Goal: Information Seeking & Learning: Learn about a topic

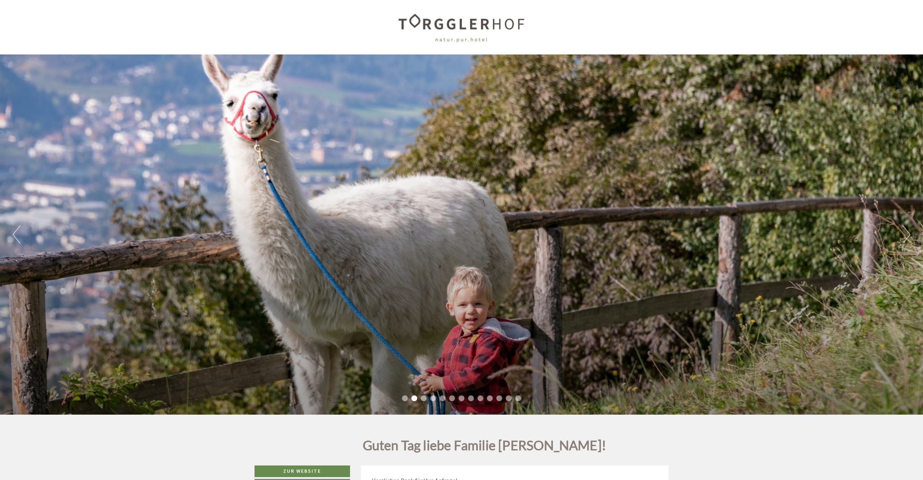
click at [353, 210] on div "Previous Next 1 2 3 4 5 6 7 8 9 10 11 12 13" at bounding box center [461, 234] width 923 height 360
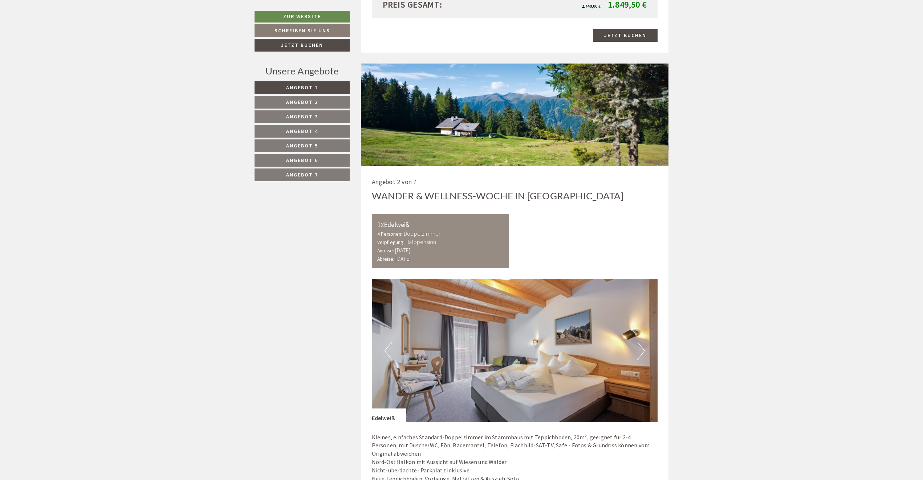
scroll to position [1308, 0]
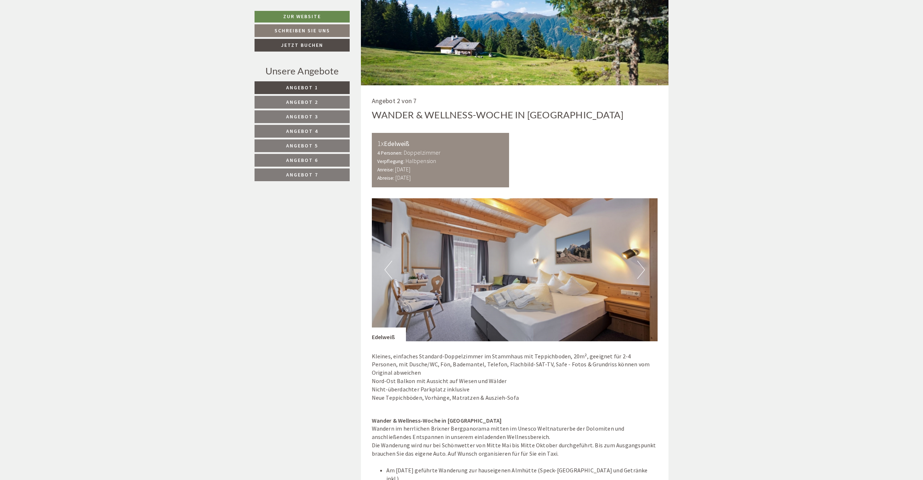
click at [639, 265] on button "Next" at bounding box center [642, 270] width 8 height 18
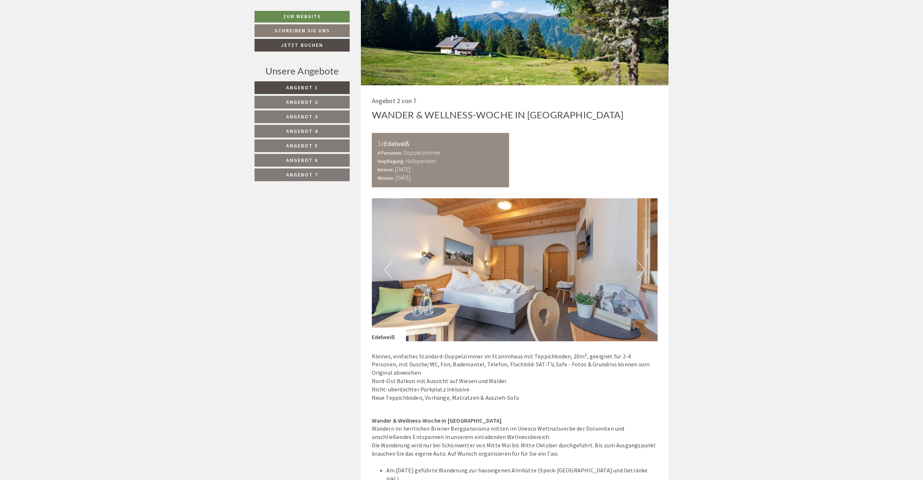
click at [639, 265] on button "Next" at bounding box center [642, 270] width 8 height 18
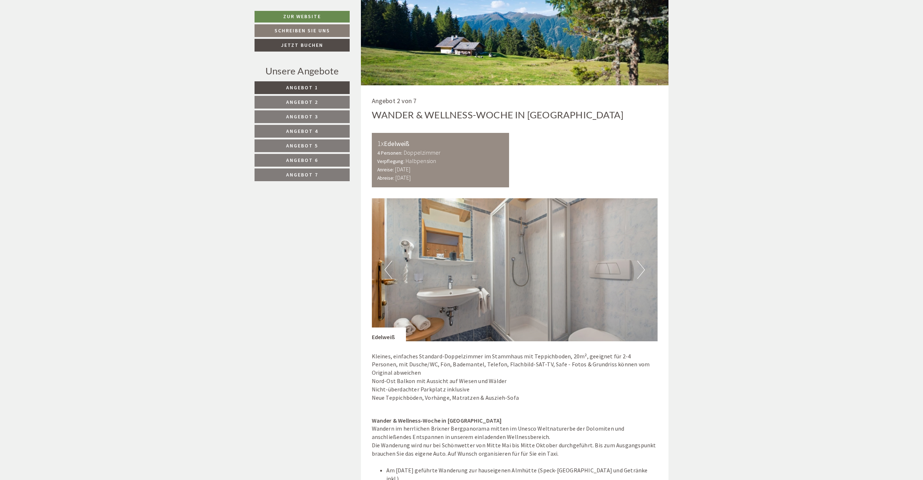
click at [639, 265] on button "Next" at bounding box center [642, 270] width 8 height 18
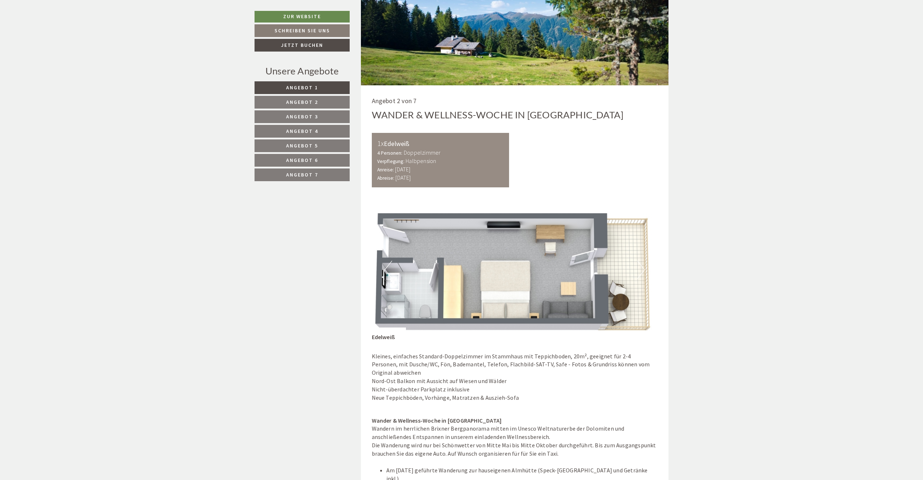
click at [639, 265] on button "Next" at bounding box center [642, 270] width 8 height 18
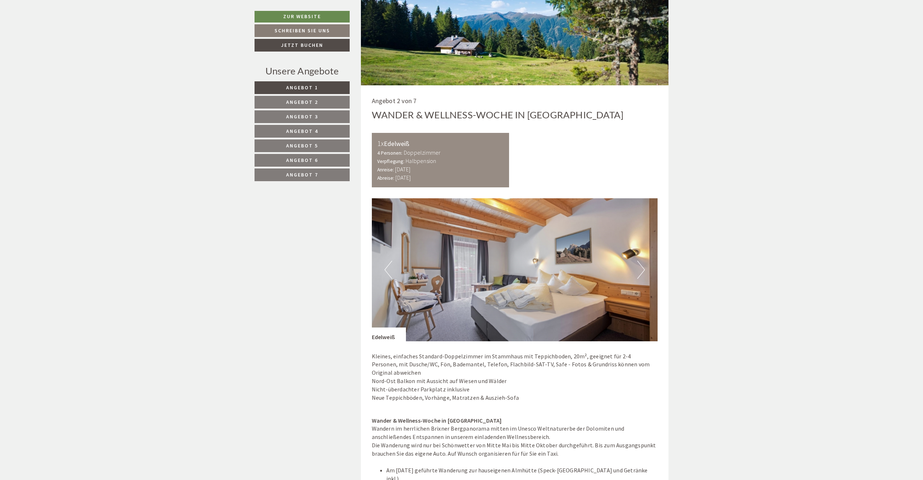
click at [639, 265] on button "Next" at bounding box center [642, 270] width 8 height 18
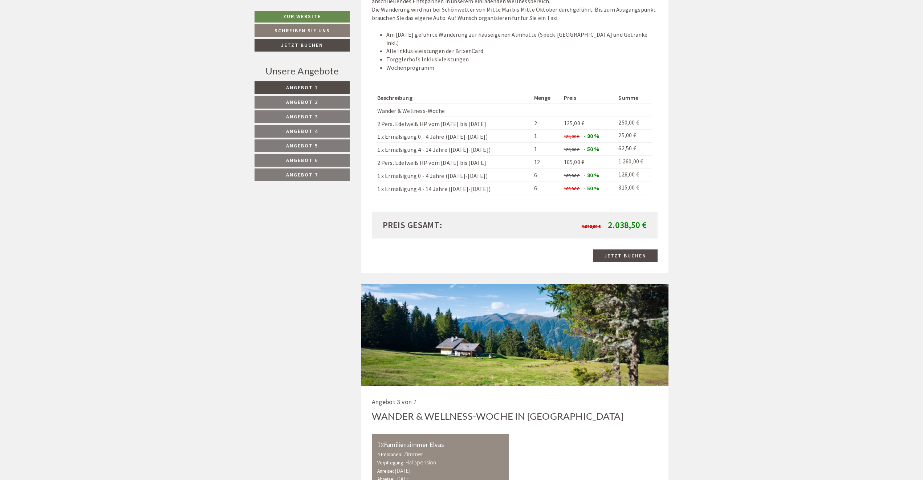
scroll to position [1489, 0]
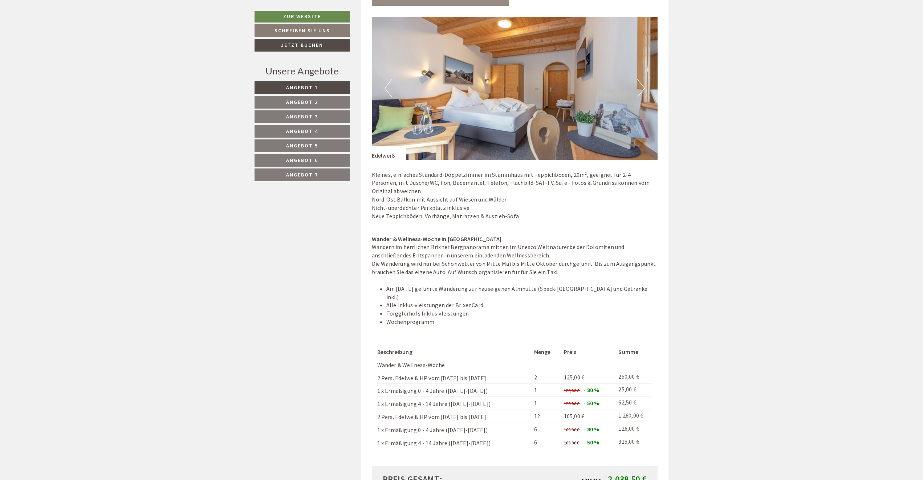
click at [644, 81] on button "Next" at bounding box center [642, 88] width 8 height 18
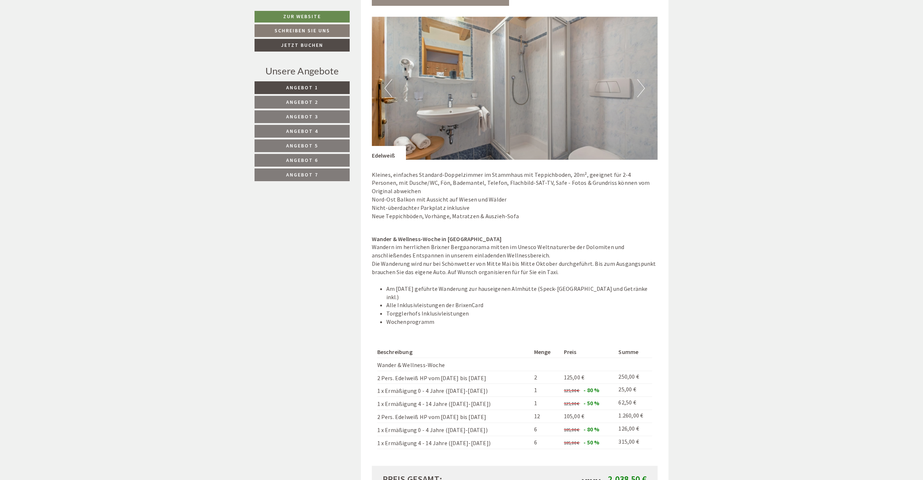
click at [644, 81] on button "Next" at bounding box center [642, 88] width 8 height 18
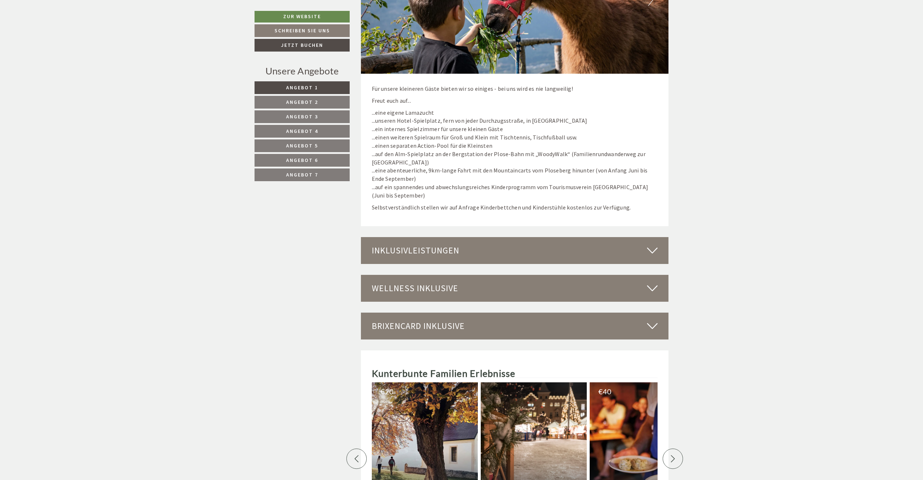
scroll to position [3161, 0]
click at [516, 237] on div "Inklusivleistungen" at bounding box center [515, 250] width 308 height 27
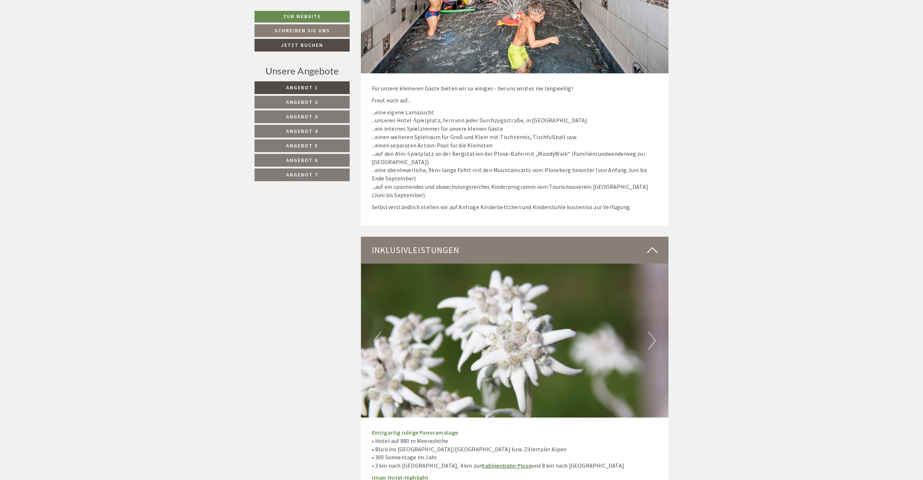
click at [654, 332] on button "Next" at bounding box center [652, 341] width 8 height 18
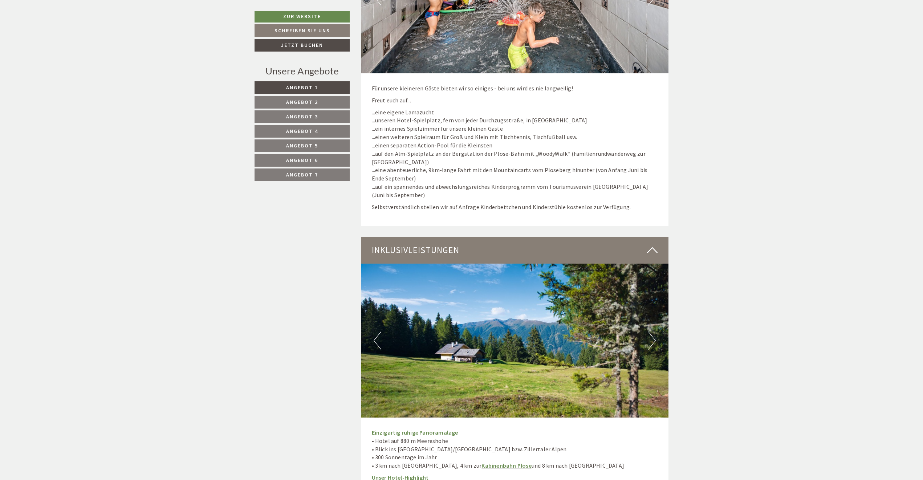
click at [653, 332] on button "Next" at bounding box center [652, 341] width 8 height 18
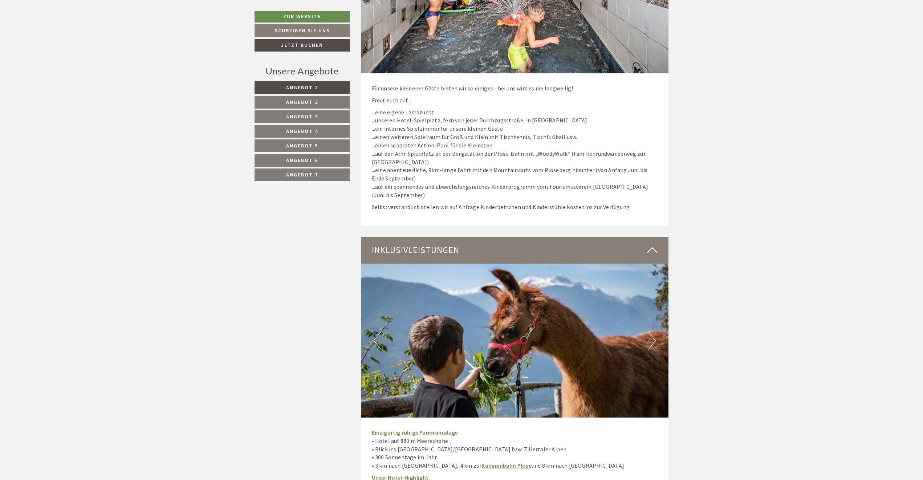
click at [653, 332] on button "Next" at bounding box center [652, 341] width 8 height 18
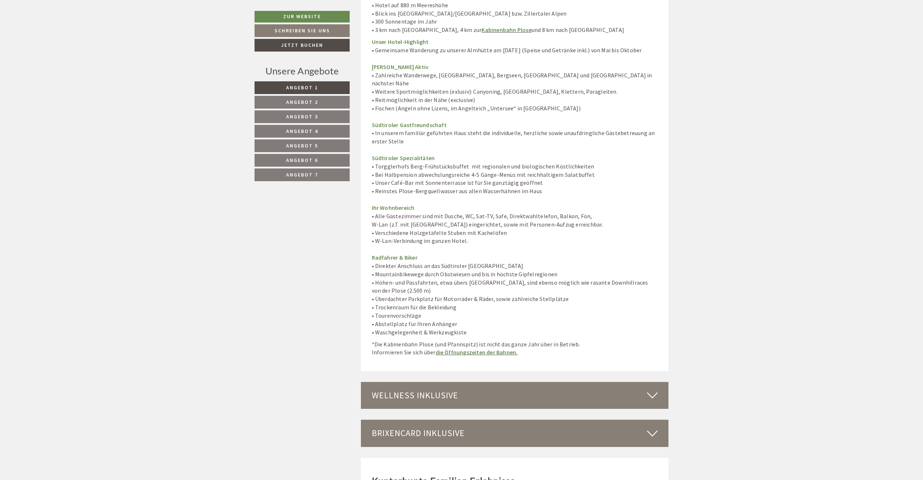
scroll to position [3706, 0]
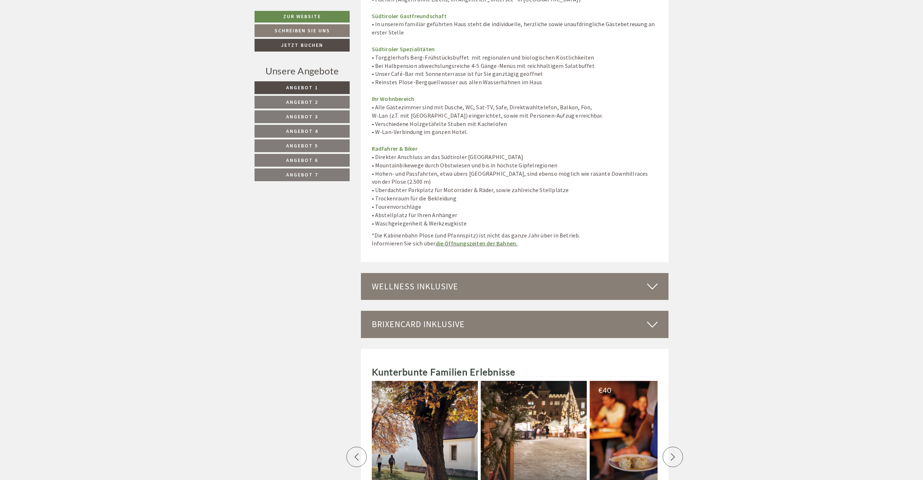
click at [541, 273] on div "Wellness inklusive" at bounding box center [515, 286] width 308 height 27
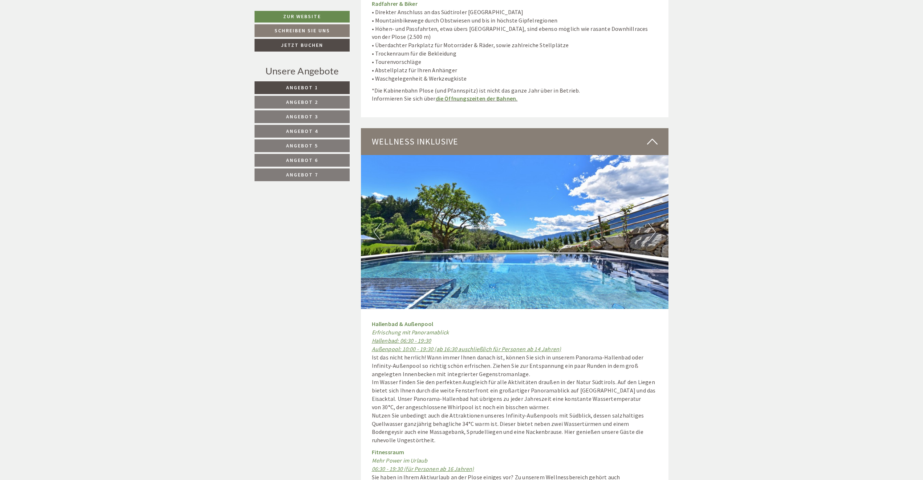
scroll to position [3851, 0]
click at [651, 223] on button "Next" at bounding box center [652, 232] width 8 height 18
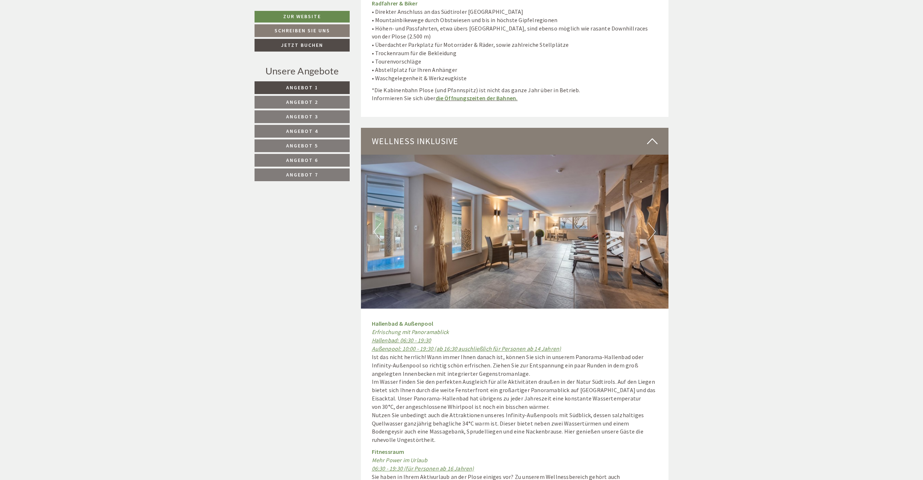
click at [651, 223] on button "Next" at bounding box center [652, 232] width 8 height 18
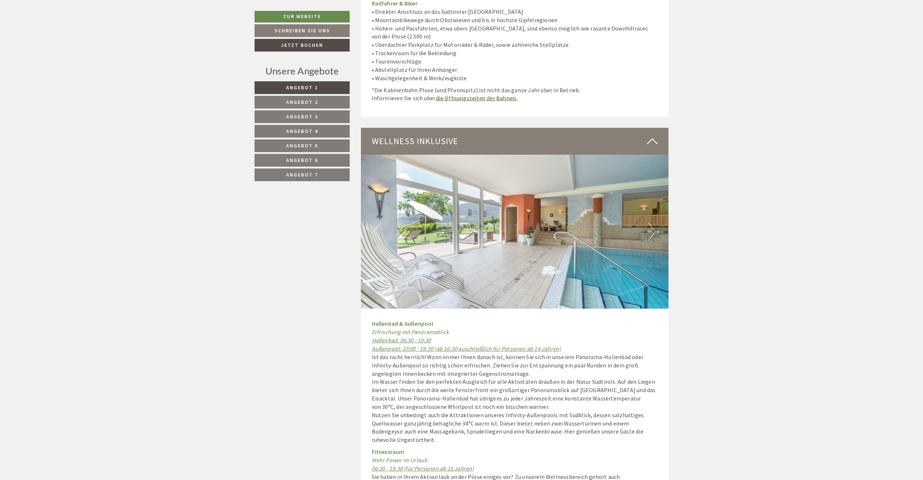
click at [651, 223] on button "Next" at bounding box center [652, 232] width 8 height 18
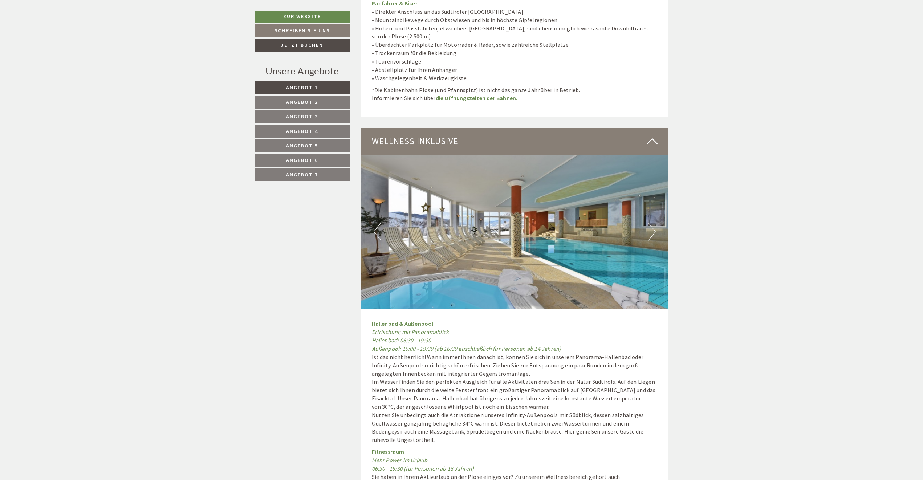
click at [651, 223] on button "Next" at bounding box center [652, 232] width 8 height 18
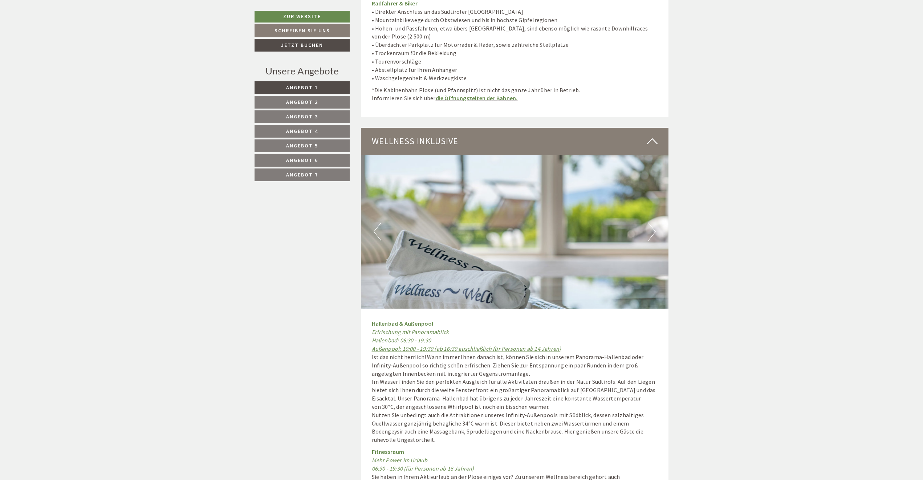
click at [651, 223] on button "Next" at bounding box center [652, 232] width 8 height 18
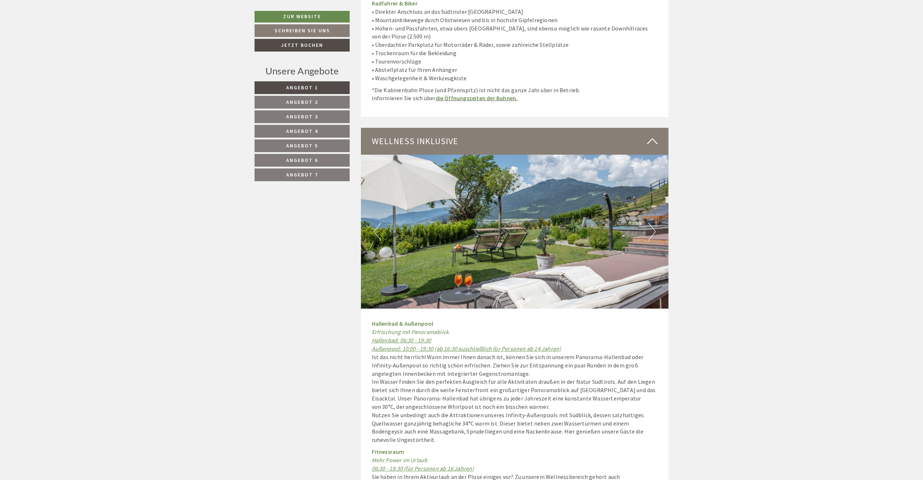
click at [651, 223] on button "Next" at bounding box center [652, 232] width 8 height 18
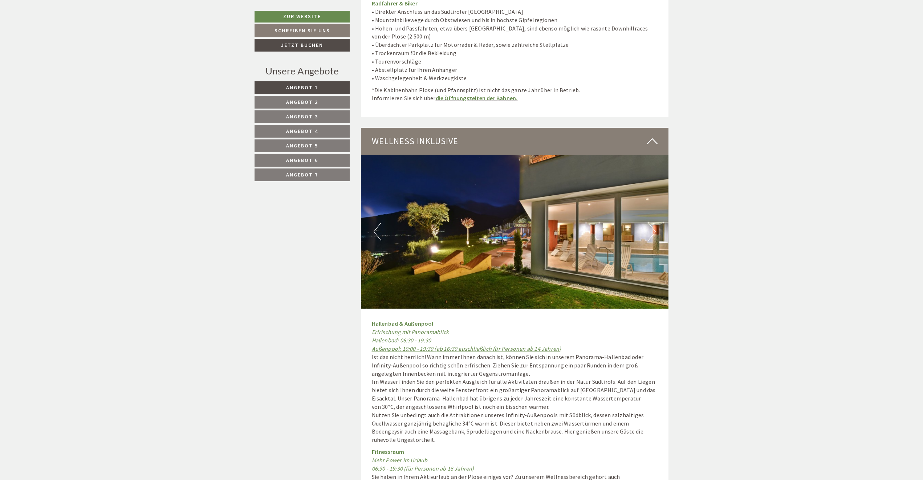
click at [651, 223] on button "Next" at bounding box center [652, 232] width 8 height 18
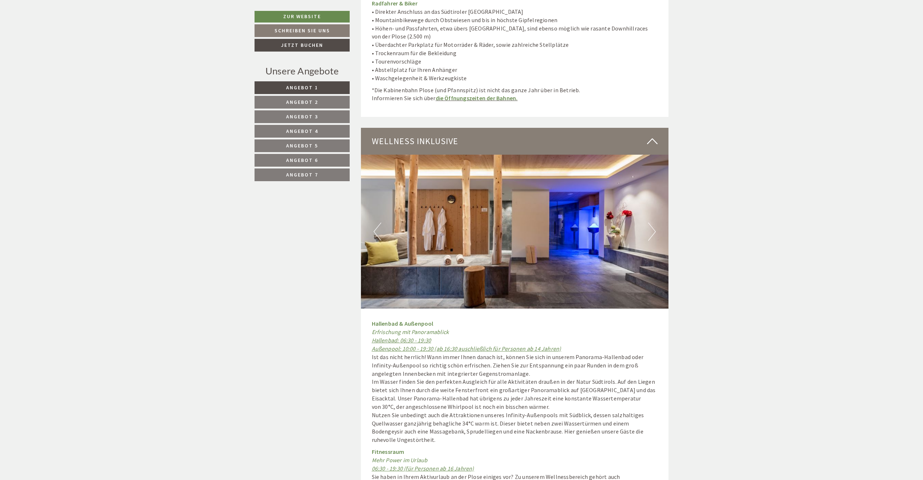
click at [651, 223] on button "Next" at bounding box center [652, 232] width 8 height 18
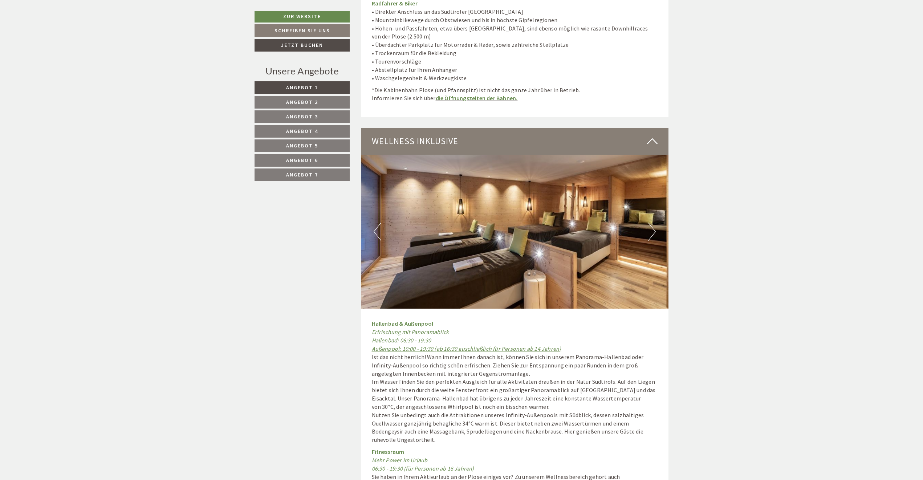
click at [651, 223] on button "Next" at bounding box center [652, 232] width 8 height 18
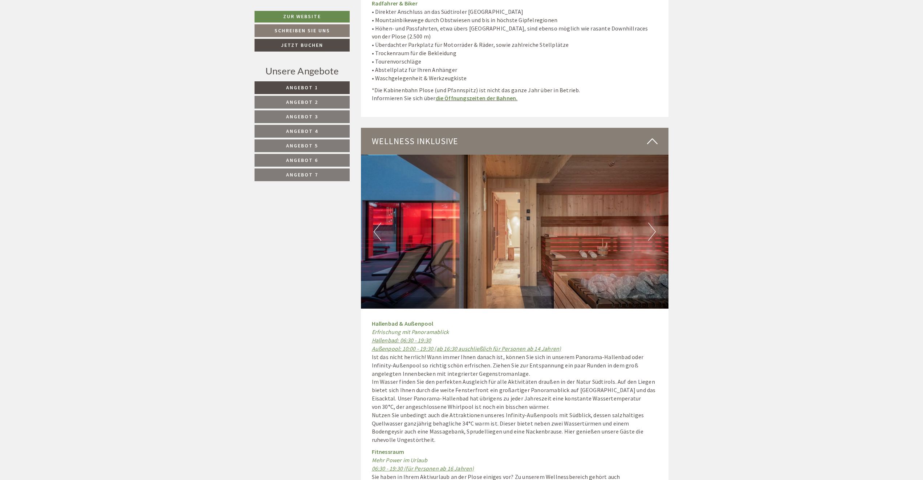
click at [651, 223] on button "Next" at bounding box center [652, 232] width 8 height 18
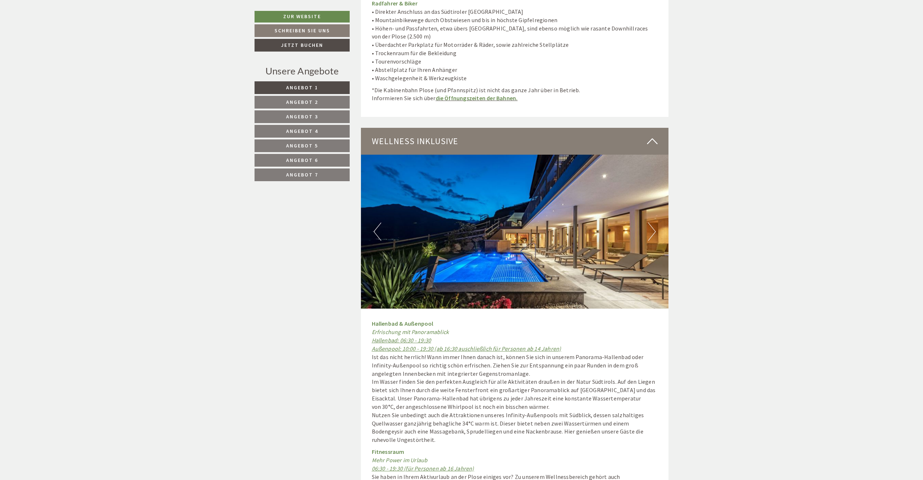
click at [651, 223] on button "Next" at bounding box center [652, 232] width 8 height 18
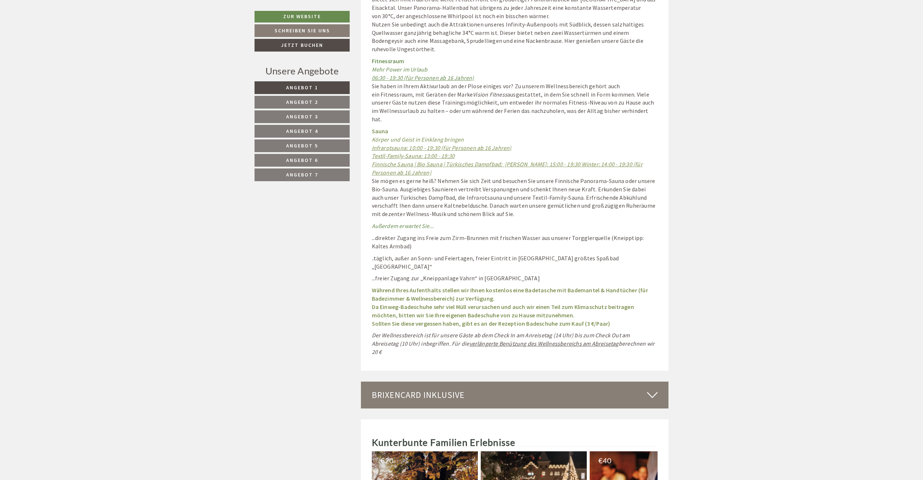
scroll to position [4250, 0]
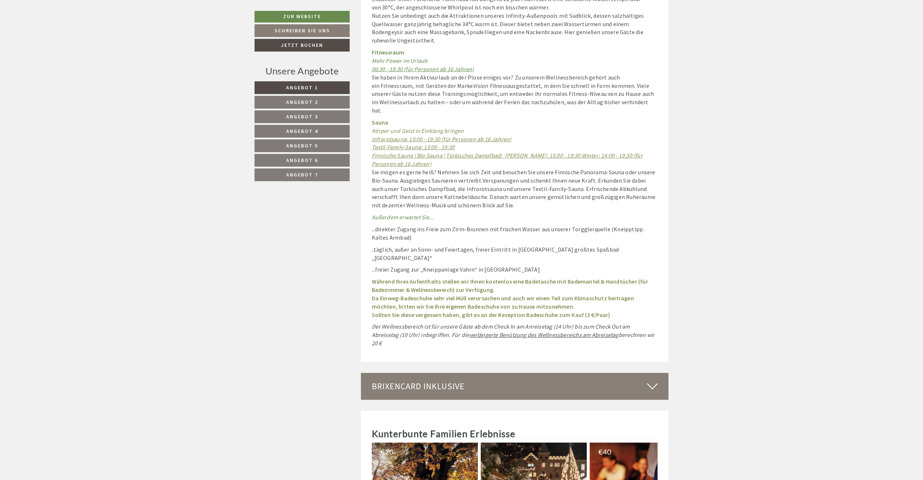
click at [605, 373] on div "BrixenCard inklusive" at bounding box center [515, 386] width 308 height 27
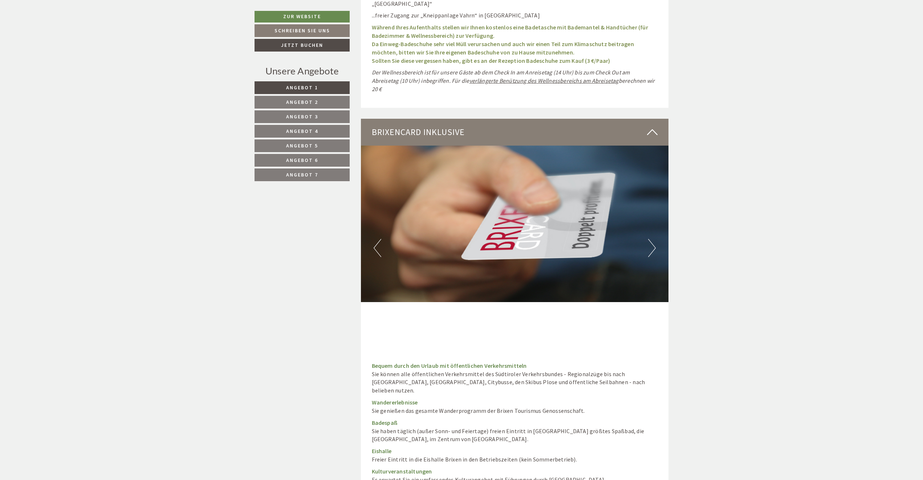
scroll to position [4577, 0]
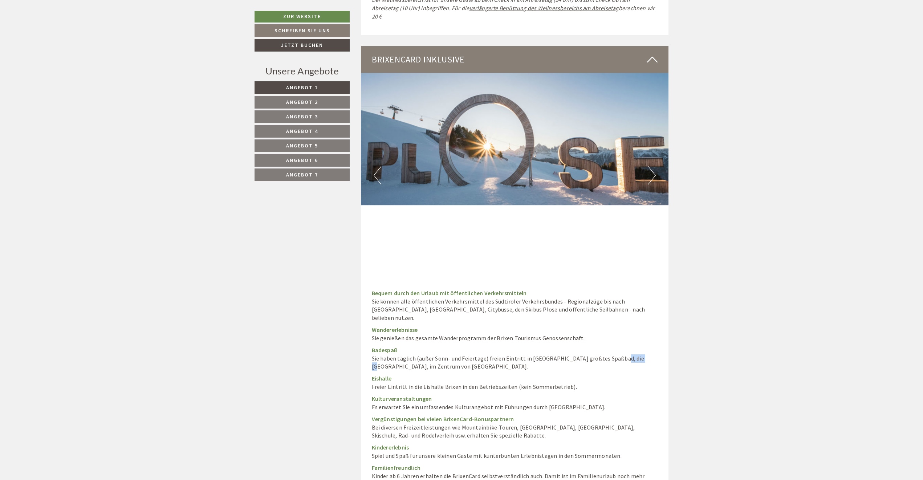
drag, startPoint x: 606, startPoint y: 293, endPoint x: 631, endPoint y: 295, distance: 25.5
click at [631, 346] on p "Badespaß Sie haben täglich (außer Sonn- und Feiertage) freien Eintritt in [GEOG…" at bounding box center [515, 358] width 286 height 25
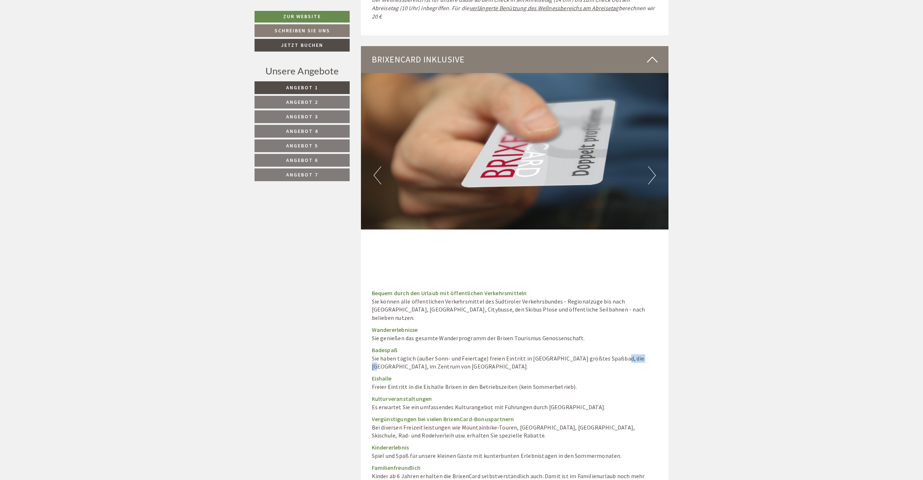
copy p "Acquarena"
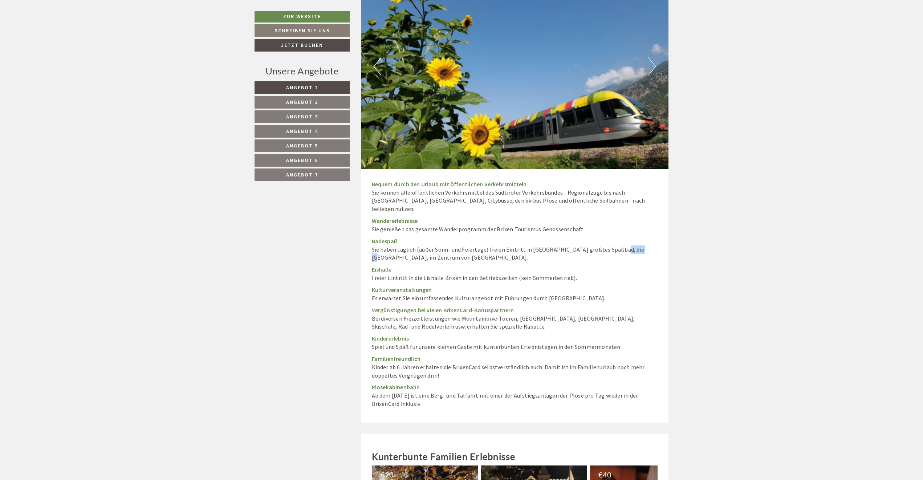
scroll to position [4832, 0]
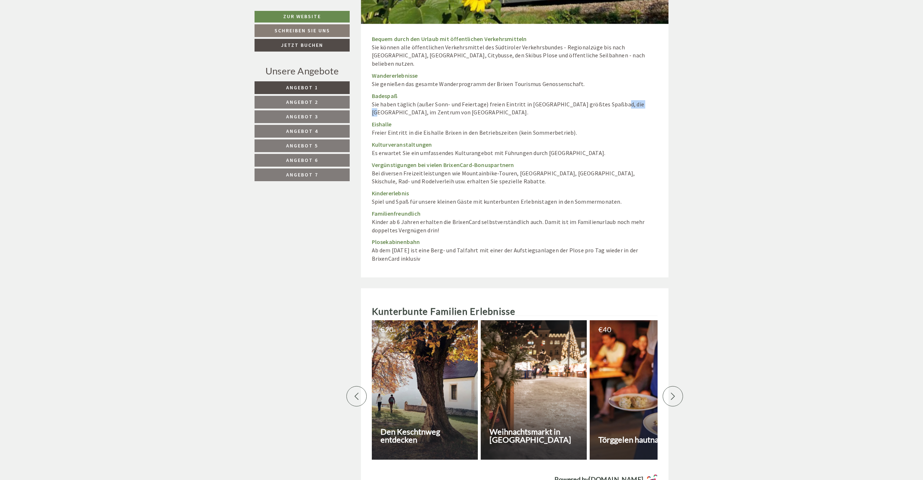
click at [678, 386] on div at bounding box center [673, 396] width 20 height 20
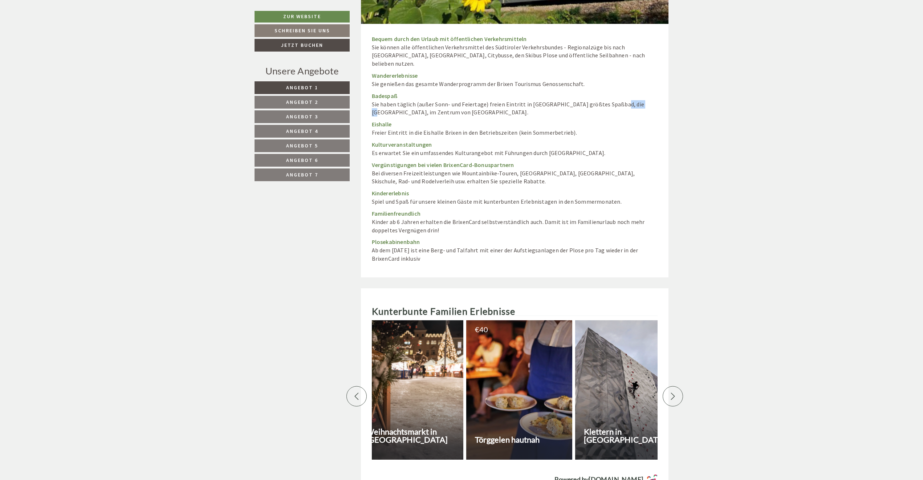
scroll to position [0, 254]
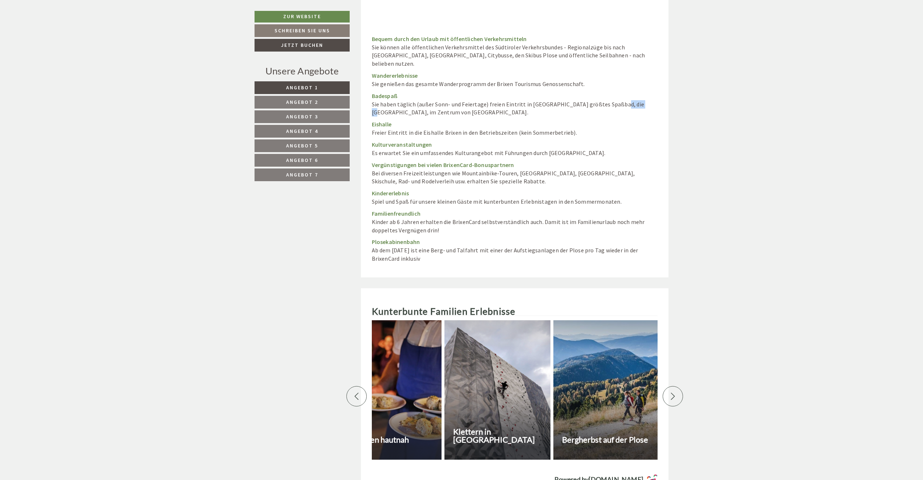
click at [678, 386] on div at bounding box center [673, 396] width 20 height 20
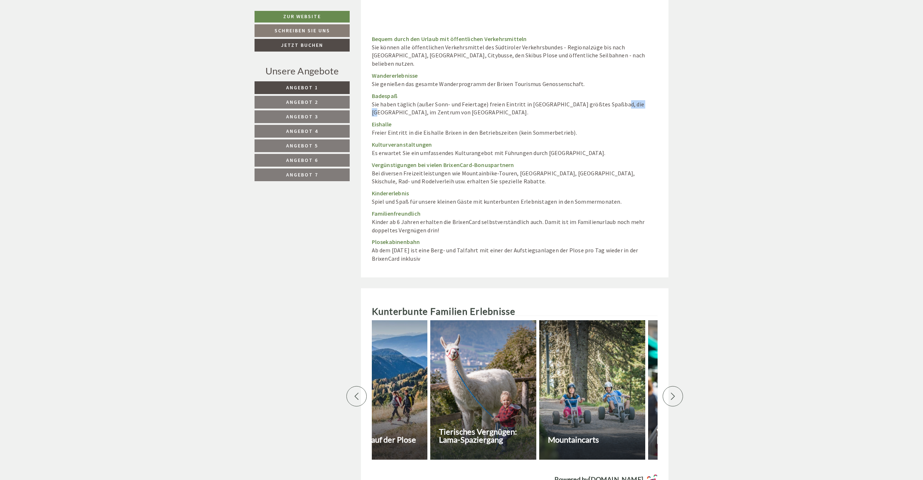
scroll to position [0, 509]
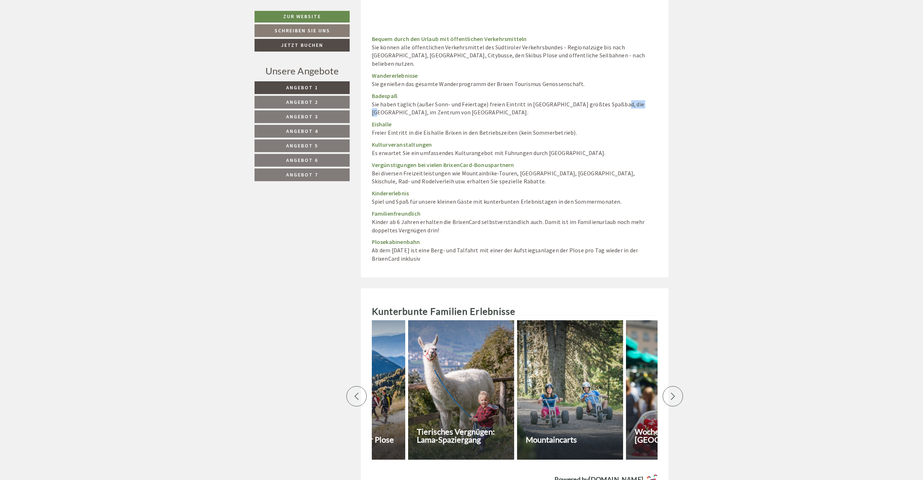
click at [678, 386] on div at bounding box center [673, 396] width 20 height 20
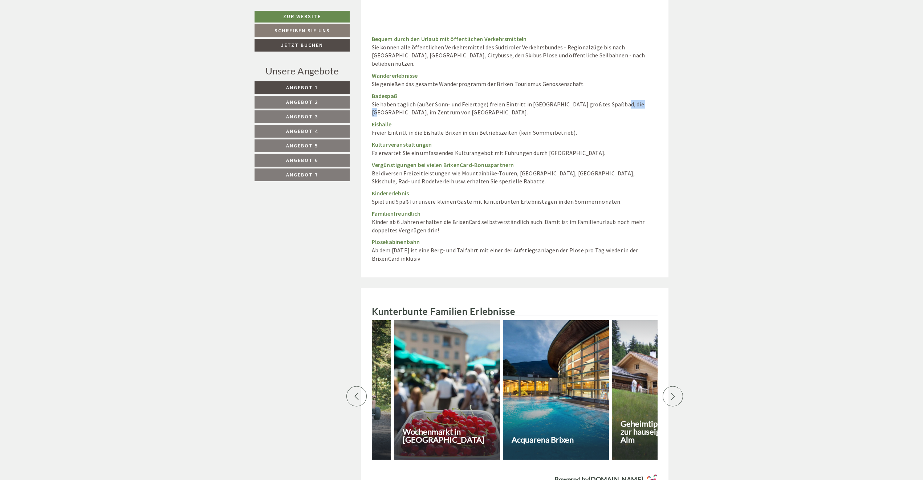
scroll to position [0, 763]
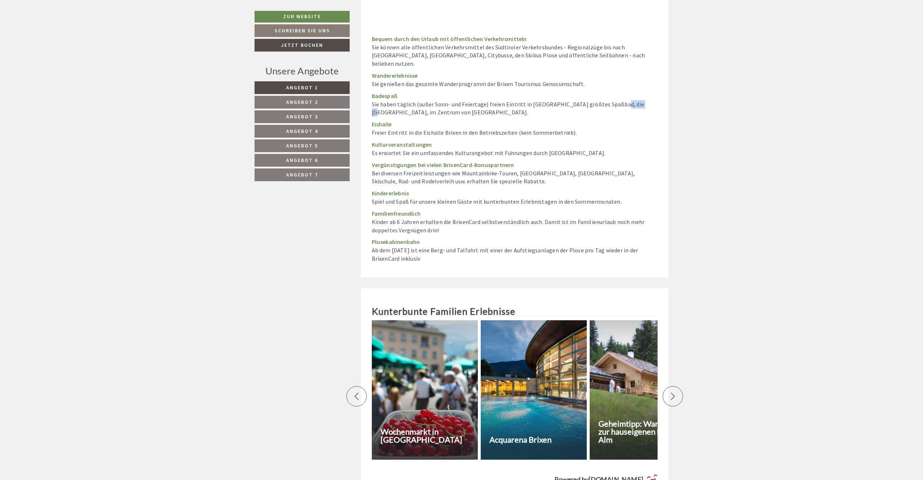
click at [678, 386] on div at bounding box center [673, 396] width 20 height 20
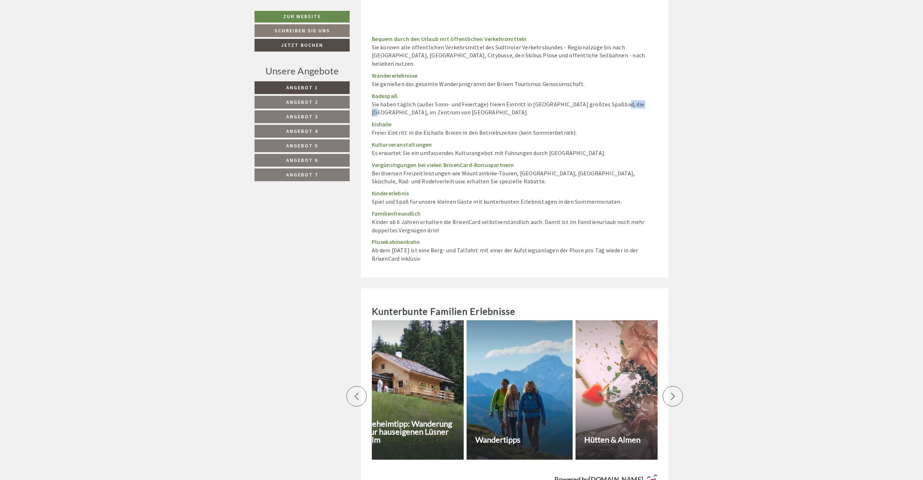
scroll to position [0, 1017]
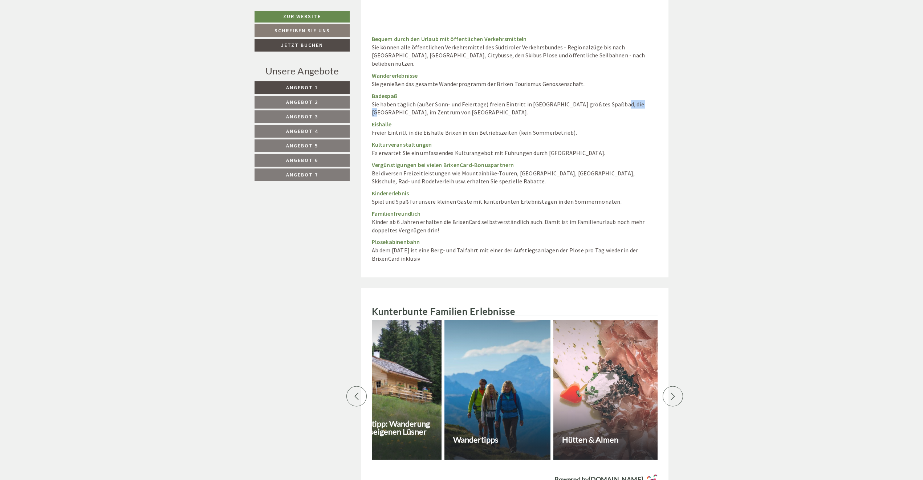
click at [678, 386] on div at bounding box center [673, 396] width 20 height 20
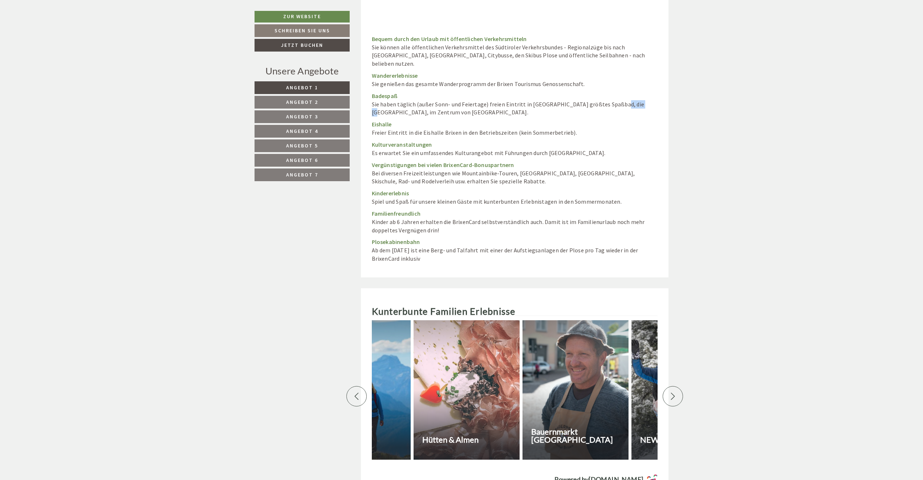
scroll to position [0, 1272]
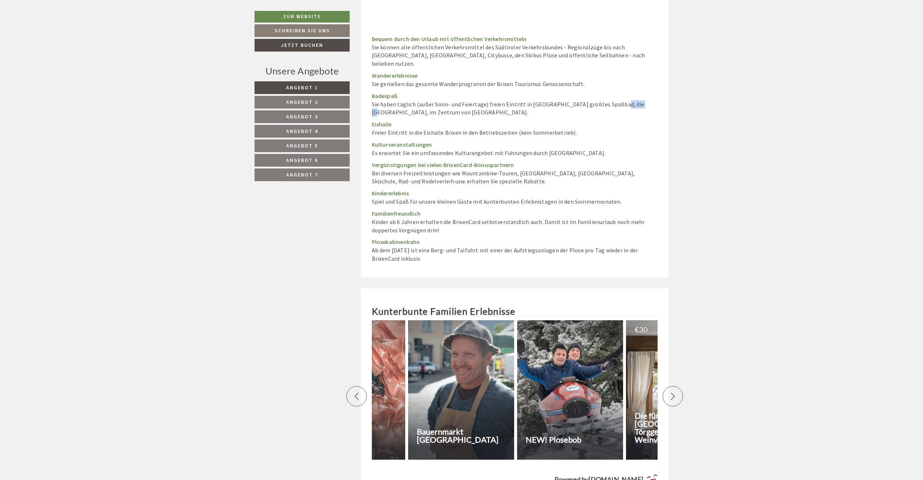
click at [678, 386] on div at bounding box center [673, 396] width 20 height 20
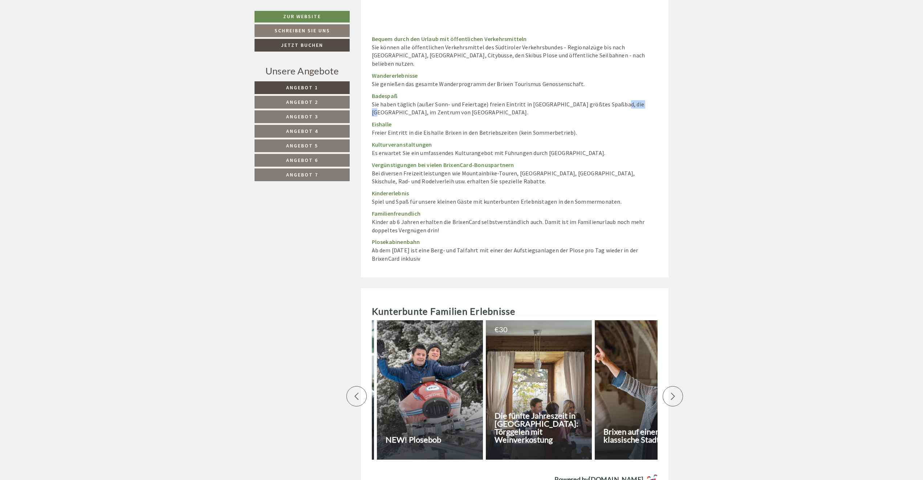
scroll to position [0, 1526]
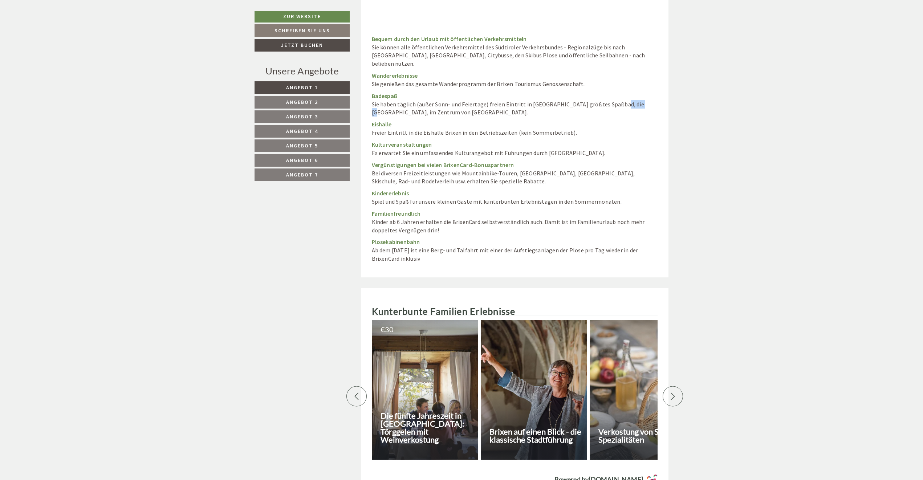
click at [678, 386] on div at bounding box center [673, 396] width 20 height 20
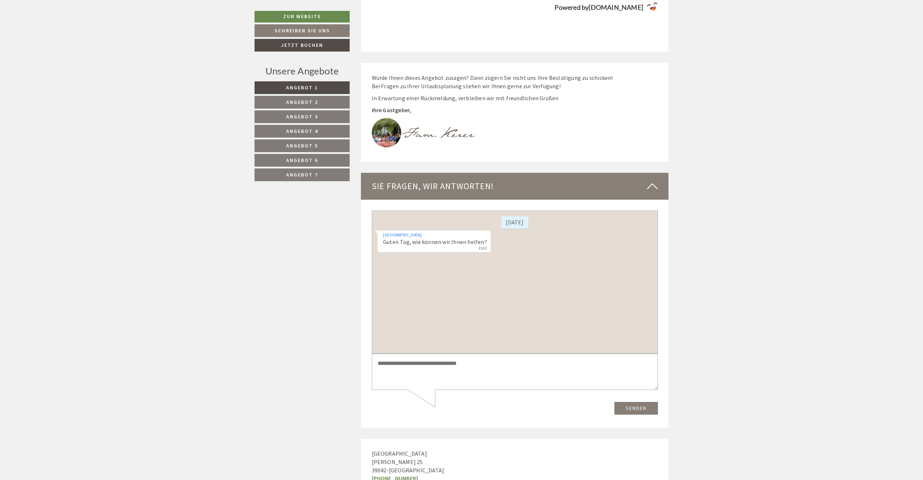
scroll to position [5473, 0]
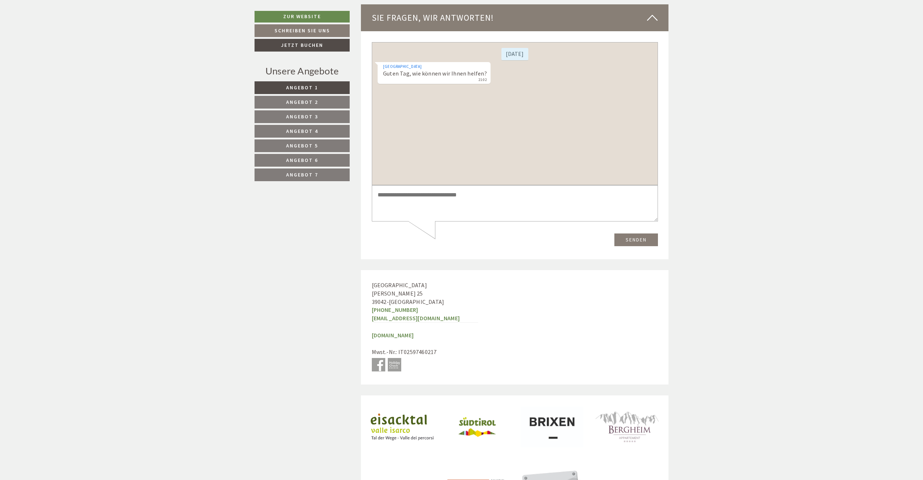
click at [293, 101] on span "Angebot 2" at bounding box center [302, 102] width 32 height 7
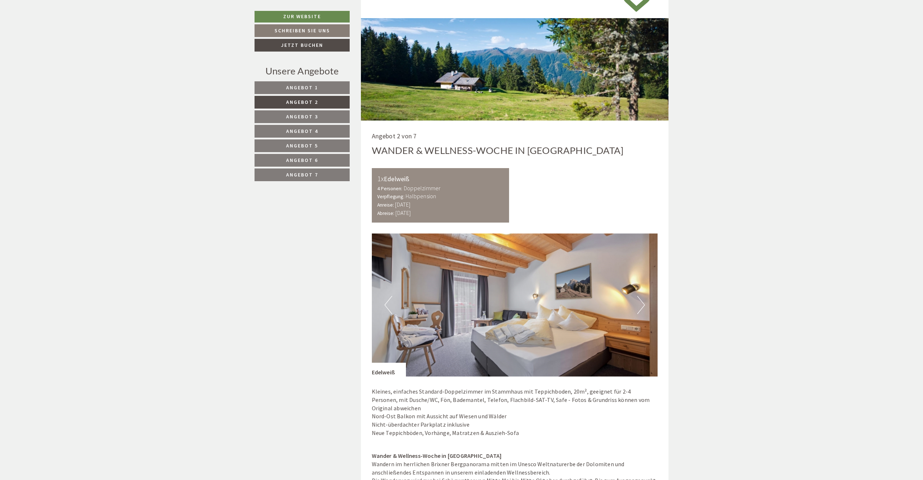
click at [293, 101] on span "Angebot 2" at bounding box center [302, 102] width 32 height 7
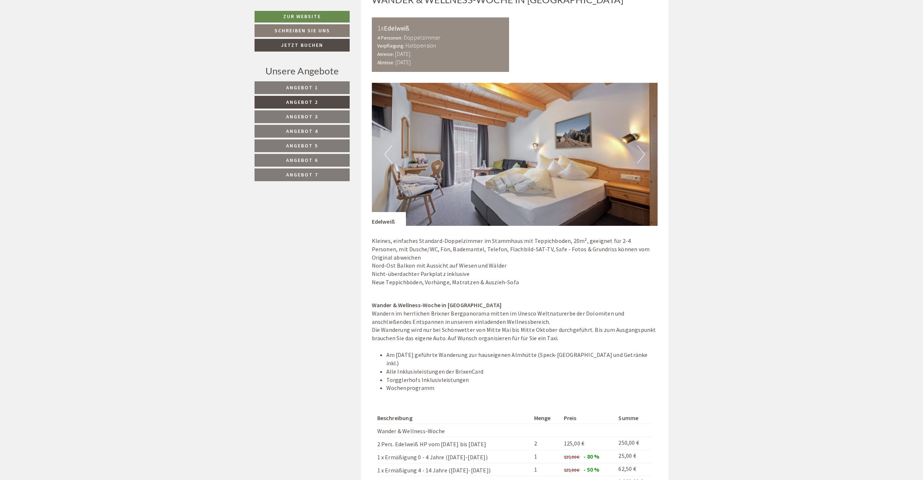
scroll to position [644, 0]
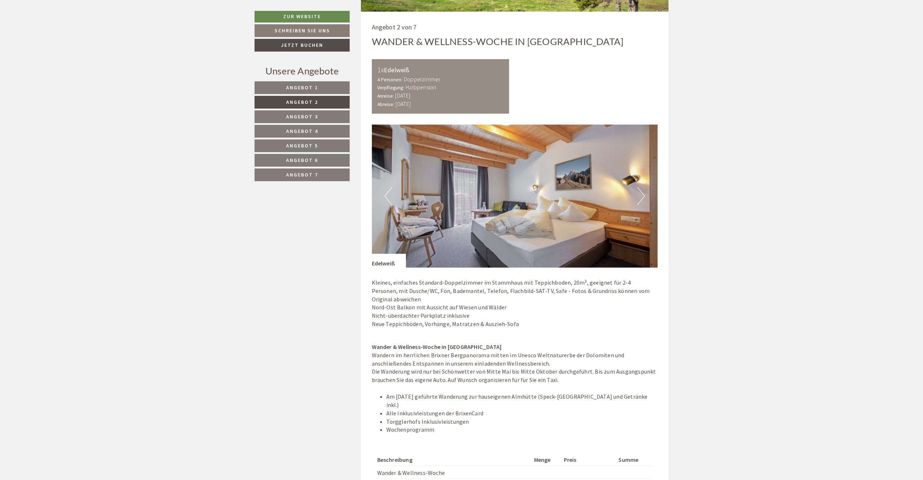
click at [293, 85] on span "Angebot 1" at bounding box center [302, 87] width 32 height 7
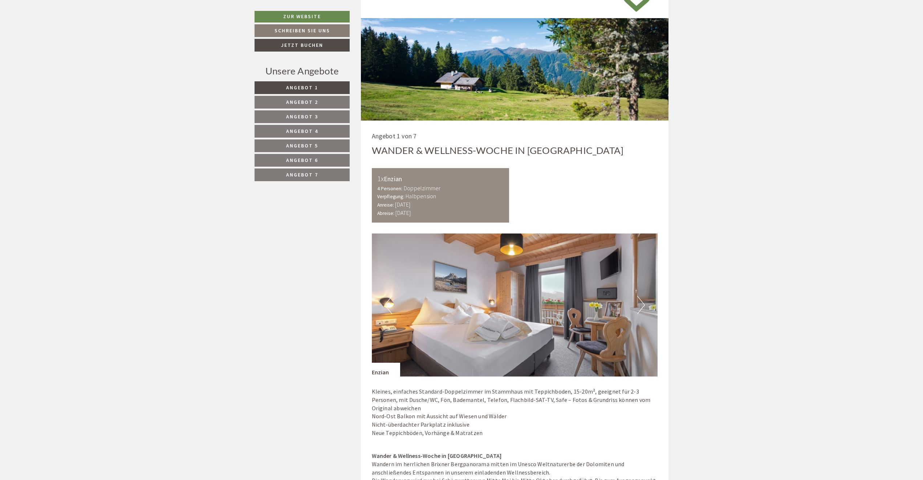
click at [294, 104] on span "Angebot 2" at bounding box center [302, 102] width 32 height 7
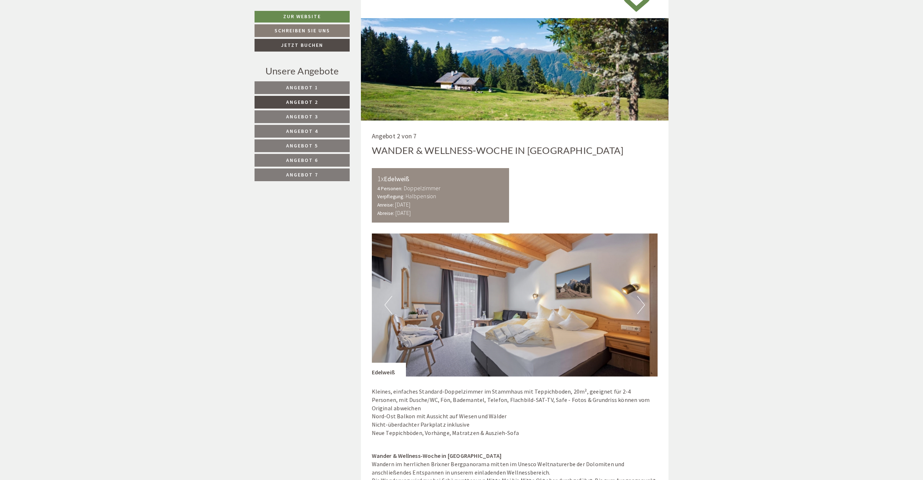
click at [636, 312] on img at bounding box center [515, 305] width 286 height 143
click at [639, 311] on button "Next" at bounding box center [642, 305] width 8 height 18
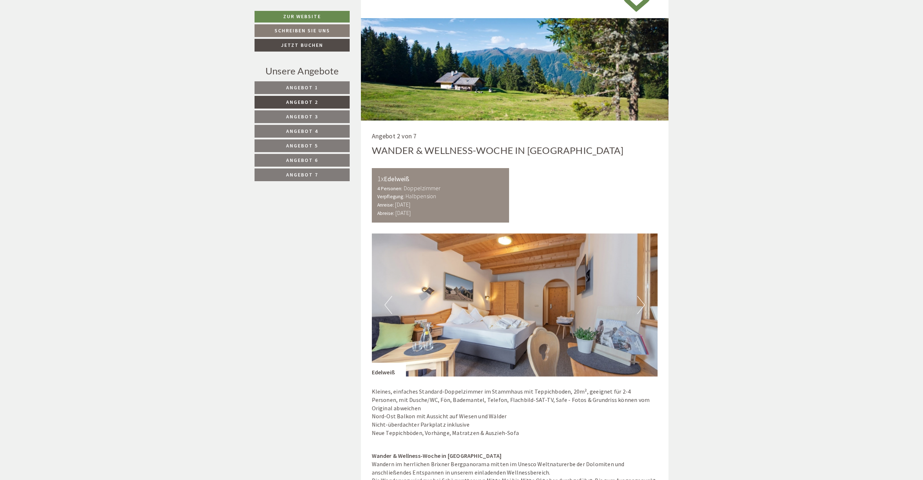
click at [639, 311] on button "Next" at bounding box center [642, 305] width 8 height 18
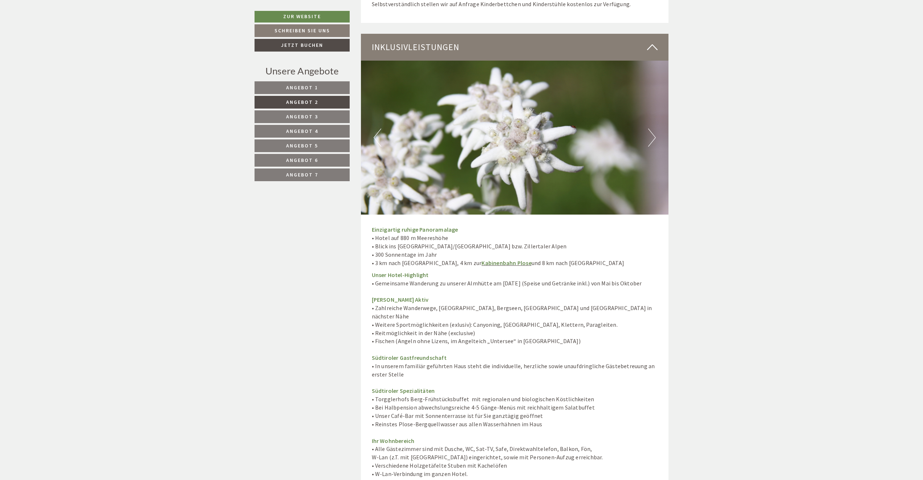
scroll to position [1988, 0]
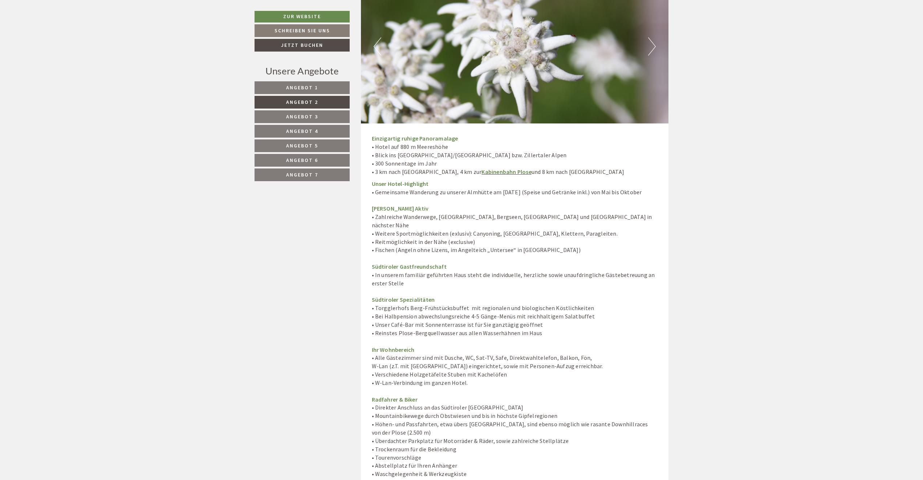
click at [315, 111] on link "Angebot 3" at bounding box center [302, 116] width 95 height 13
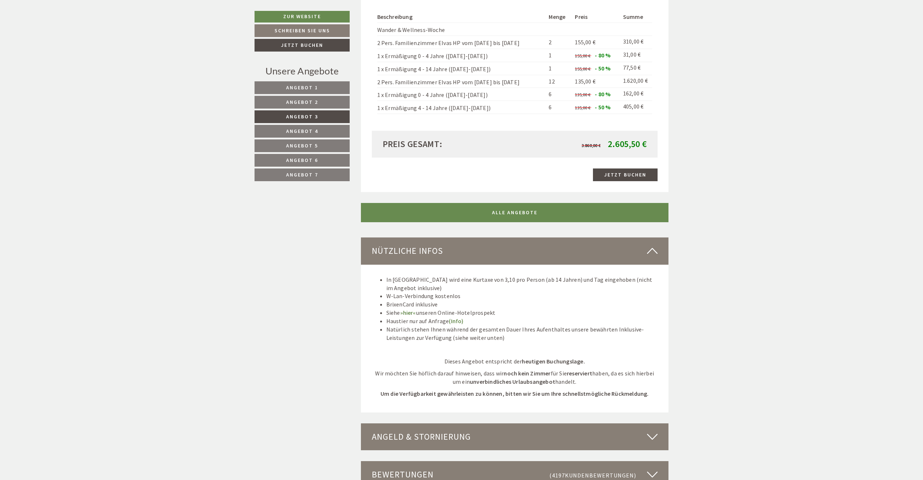
scroll to position [1080, 0]
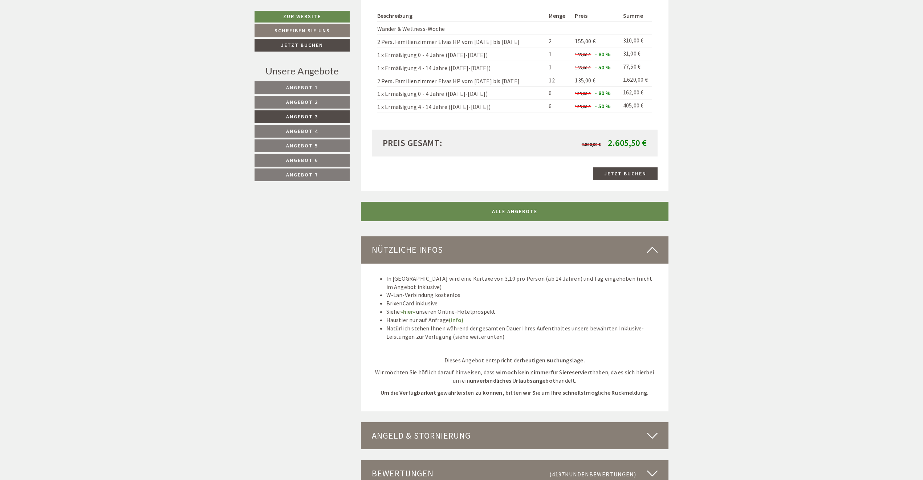
click at [291, 133] on span "Angebot 4" at bounding box center [302, 131] width 32 height 7
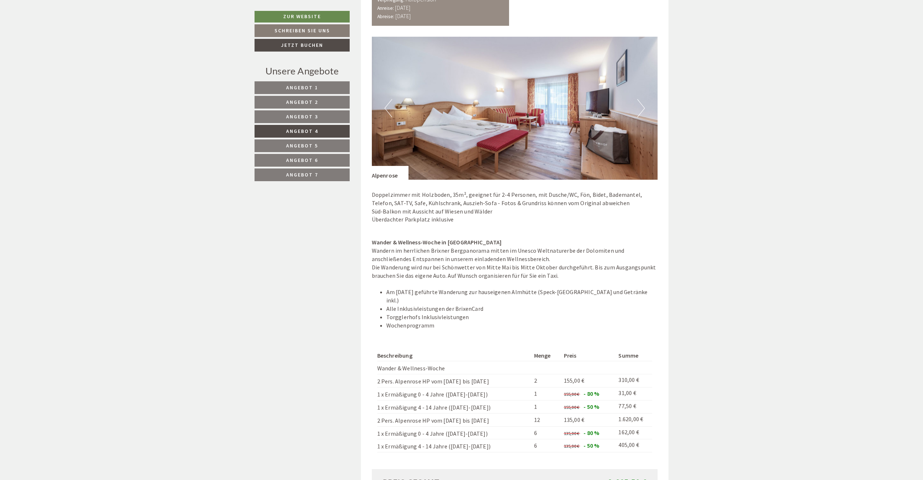
scroll to position [826, 0]
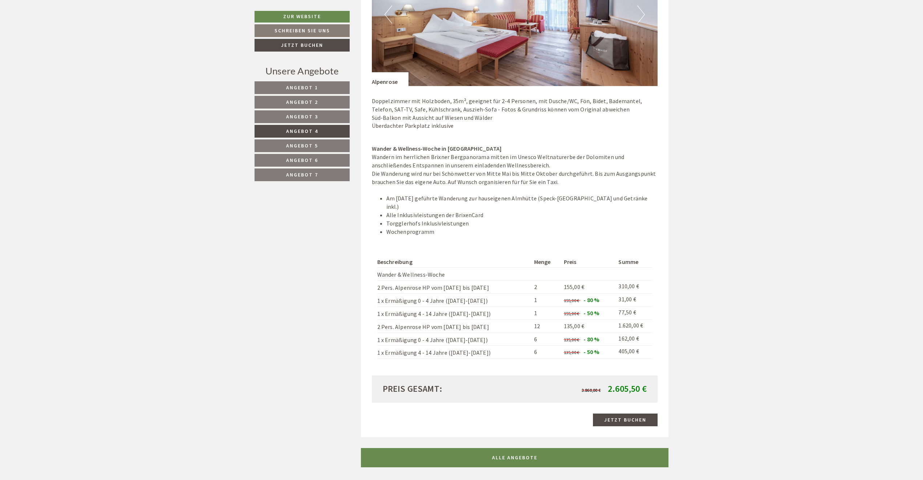
click at [290, 143] on span "Angebot 5" at bounding box center [302, 145] width 32 height 7
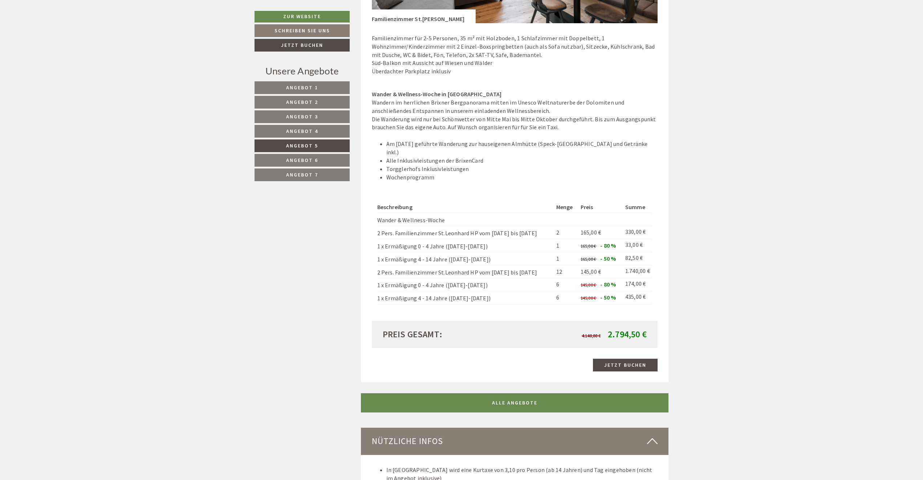
scroll to position [898, 0]
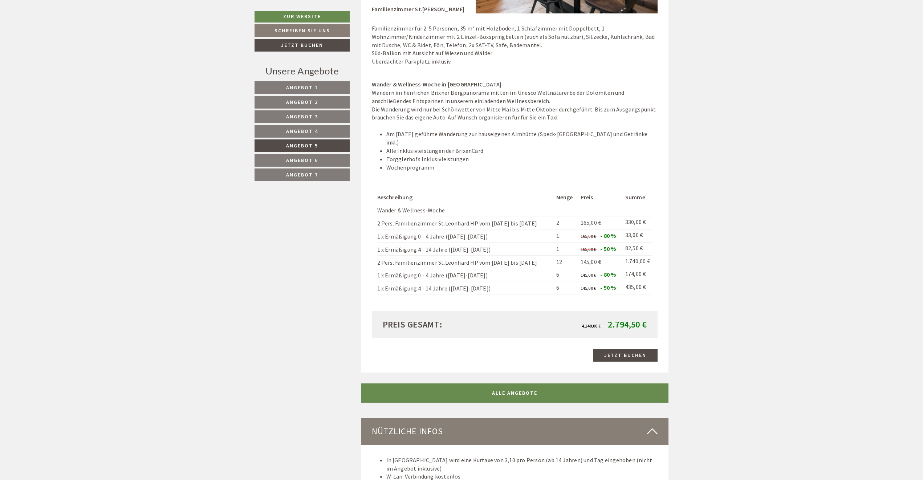
click at [327, 164] on link "Angebot 6" at bounding box center [302, 160] width 95 height 13
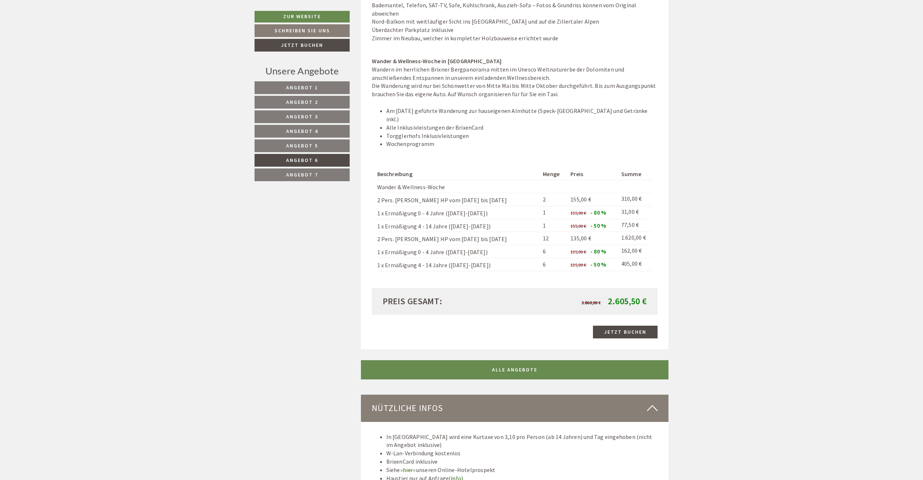
scroll to position [935, 0]
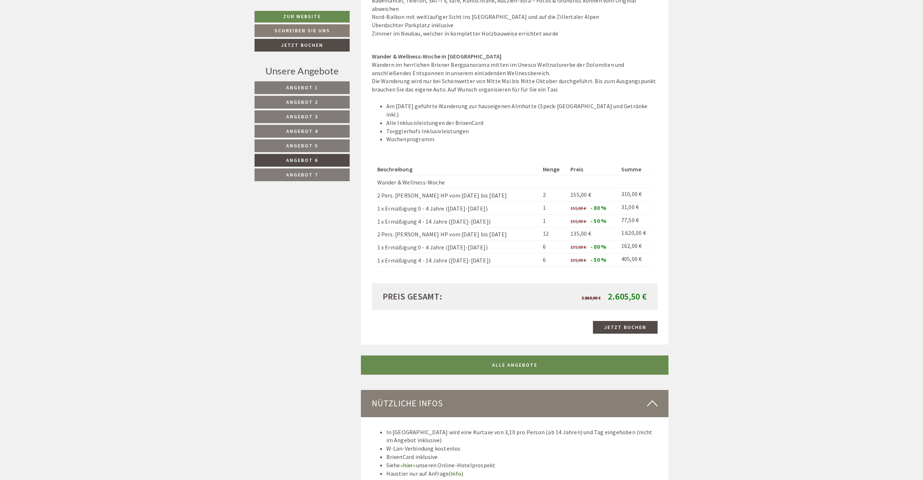
click at [332, 176] on link "Angebot 7" at bounding box center [302, 175] width 95 height 13
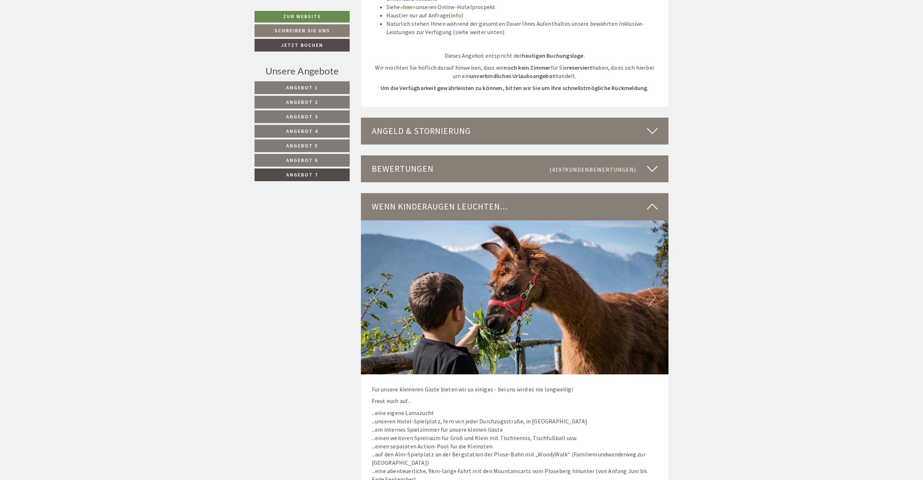
scroll to position [1443, 0]
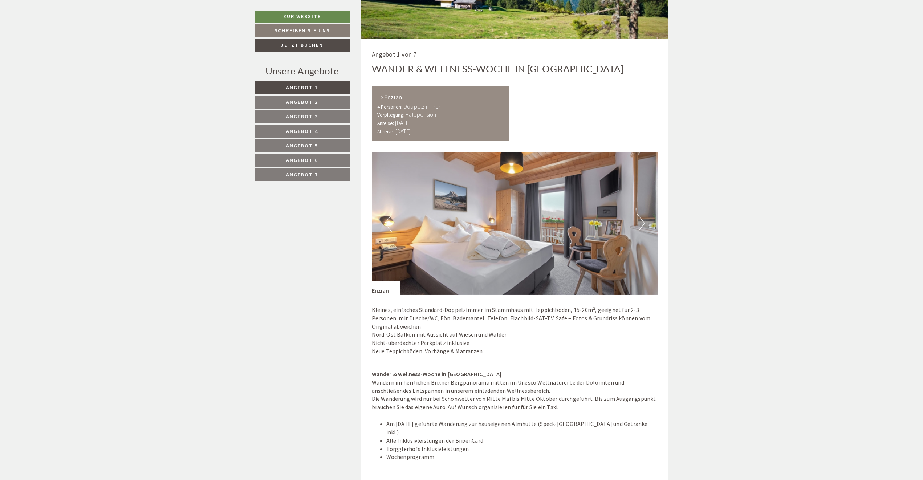
scroll to position [618, 0]
click at [639, 231] on button "Next" at bounding box center [642, 223] width 8 height 18
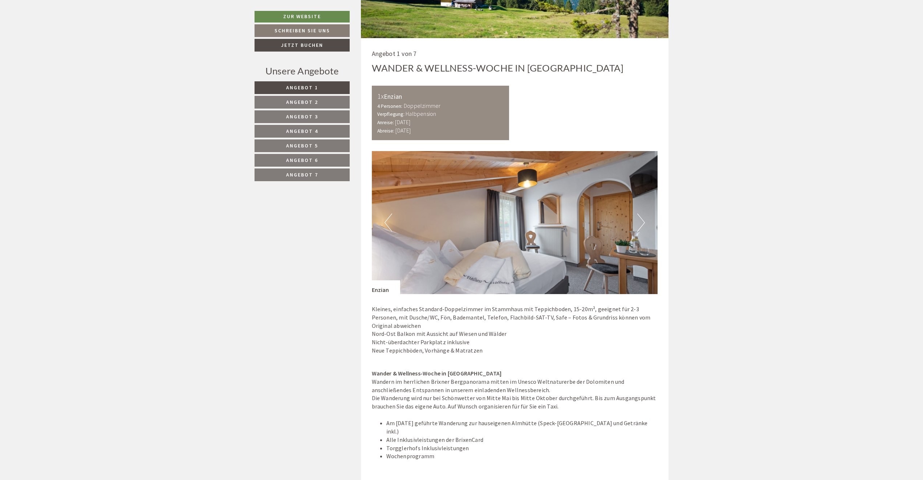
click at [639, 231] on button "Next" at bounding box center [642, 223] width 8 height 18
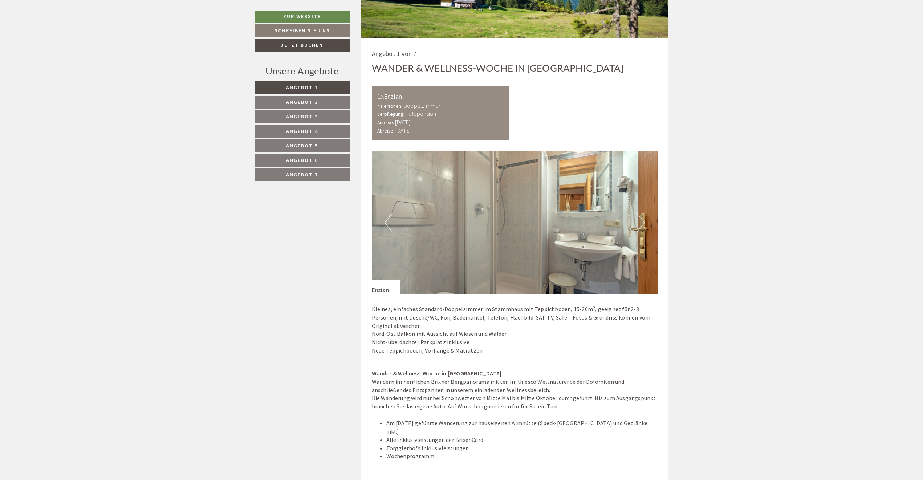
click at [639, 231] on button "Next" at bounding box center [642, 223] width 8 height 18
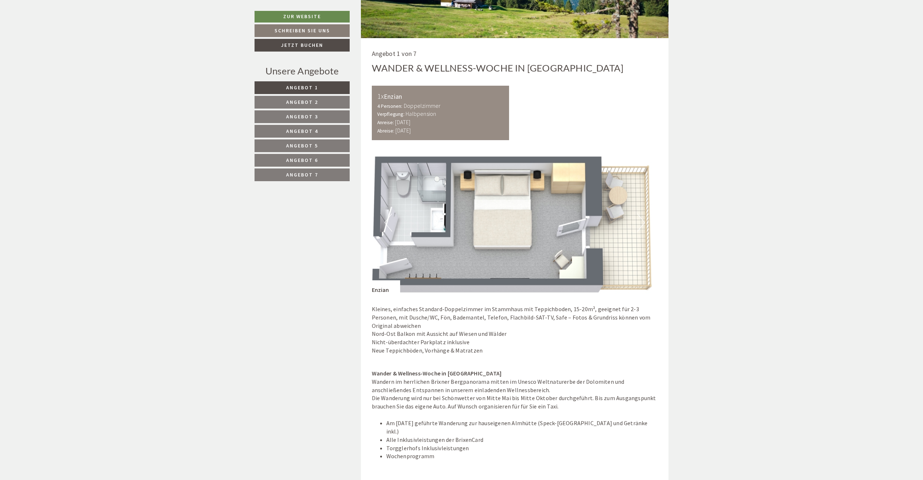
click at [639, 231] on button "Next" at bounding box center [642, 223] width 8 height 18
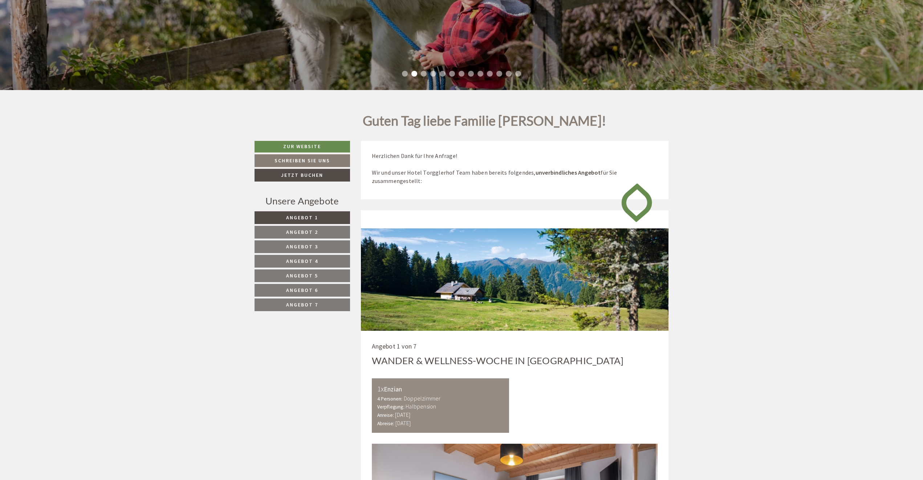
scroll to position [327, 0]
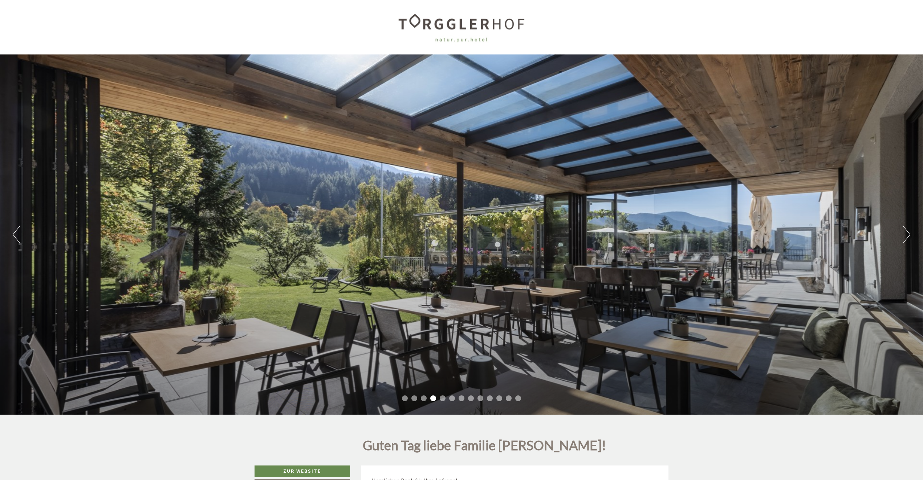
click at [906, 234] on button "Next" at bounding box center [907, 235] width 8 height 18
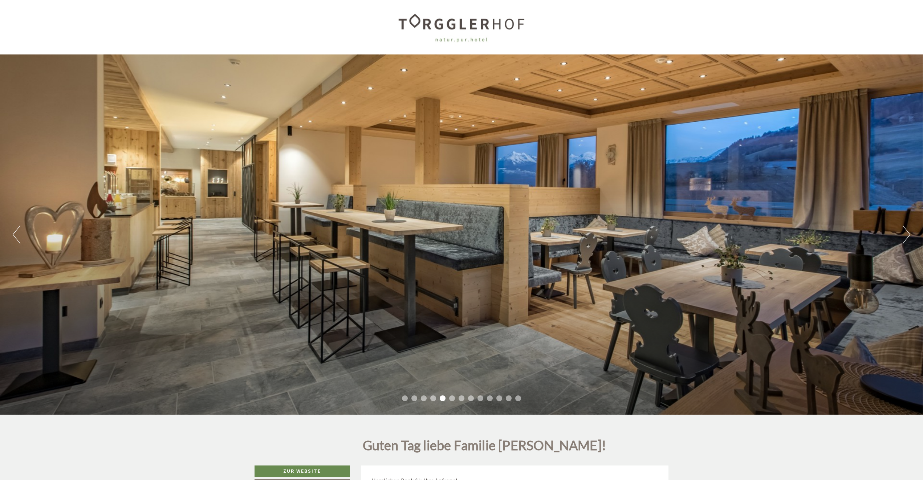
click at [906, 234] on button "Next" at bounding box center [907, 235] width 8 height 18
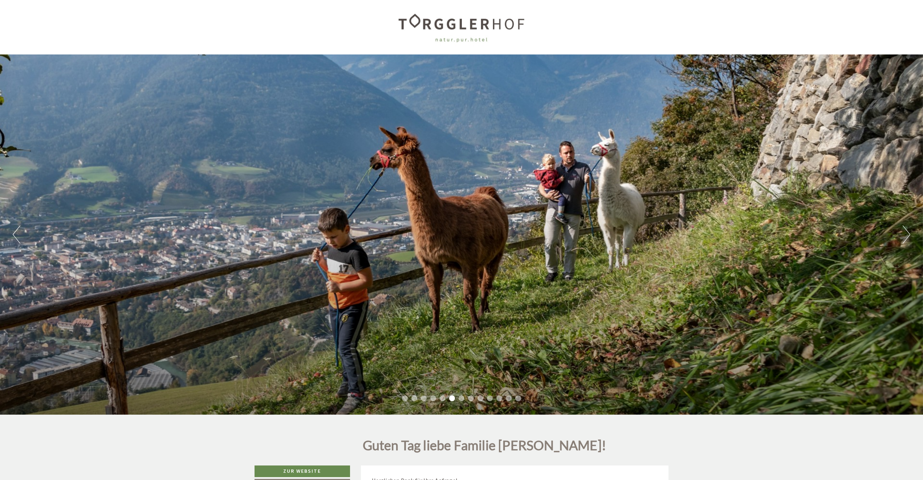
click at [906, 234] on button "Next" at bounding box center [907, 235] width 8 height 18
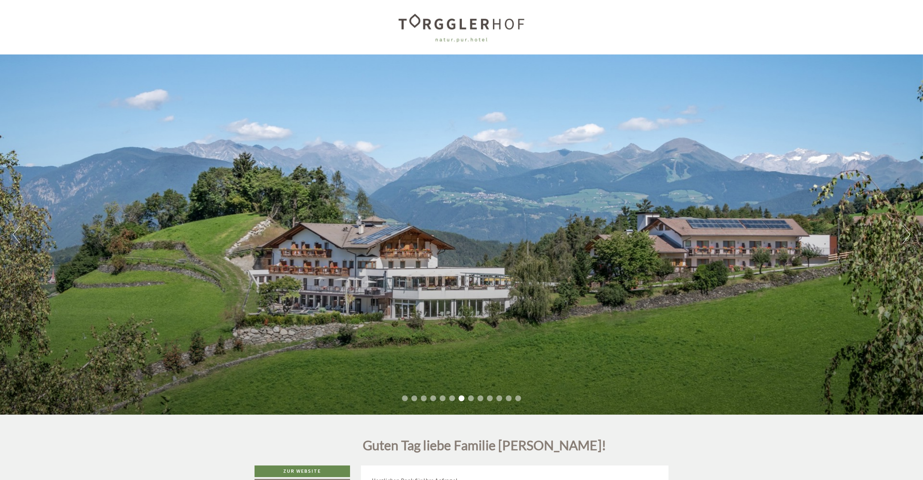
click at [906, 234] on button "Next" at bounding box center [907, 235] width 8 height 18
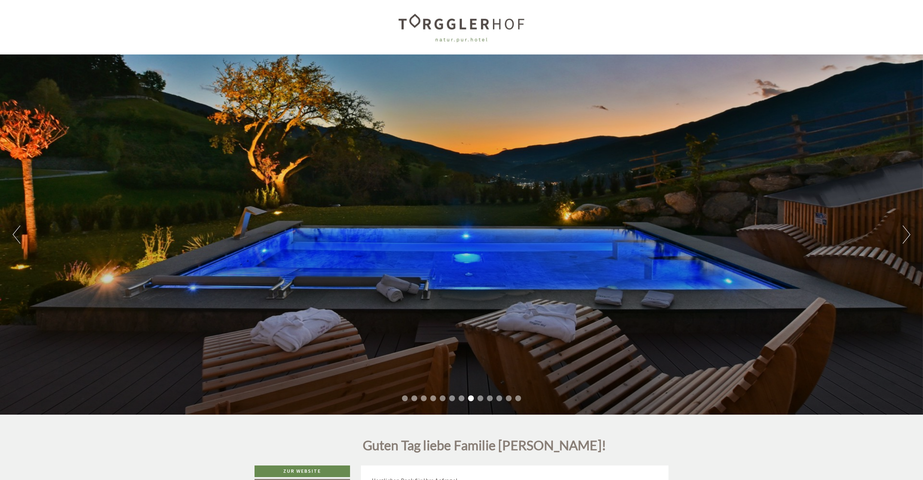
click at [906, 234] on button "Next" at bounding box center [907, 235] width 8 height 18
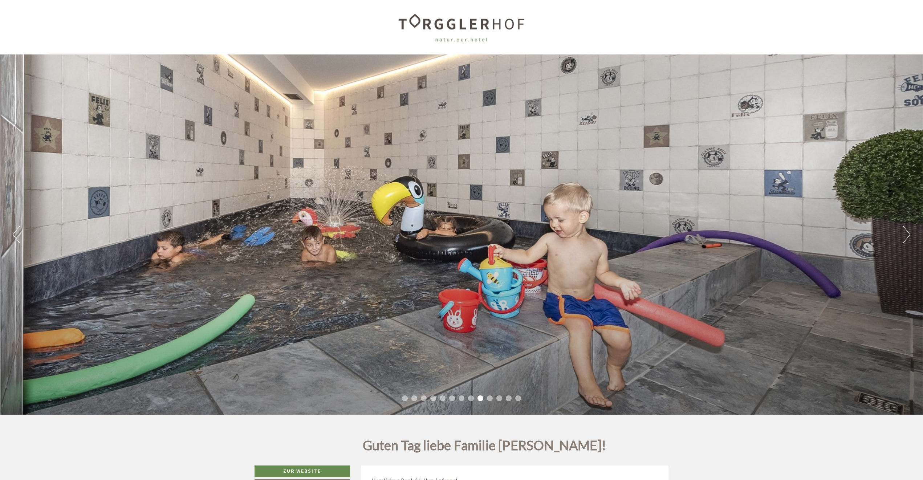
click at [901, 237] on div "Previous Next 1 2 3 4 5 6 7 8 9 10 11 12 13" at bounding box center [461, 234] width 923 height 360
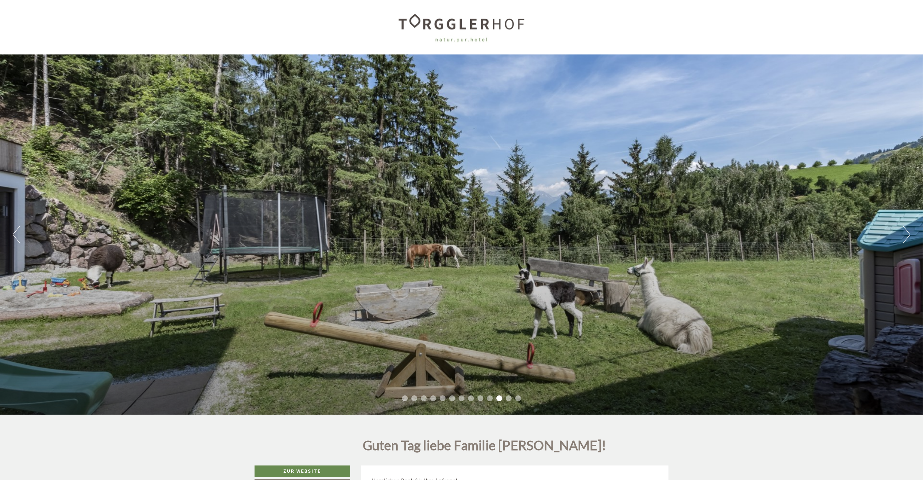
drag, startPoint x: 885, startPoint y: 242, endPoint x: 878, endPoint y: 240, distance: 7.8
click at [886, 242] on div "Previous Next 1 2 3 4 5 6 7 8 9 10 11 12 13" at bounding box center [461, 234] width 923 height 360
click at [909, 239] on button "Next" at bounding box center [907, 235] width 8 height 18
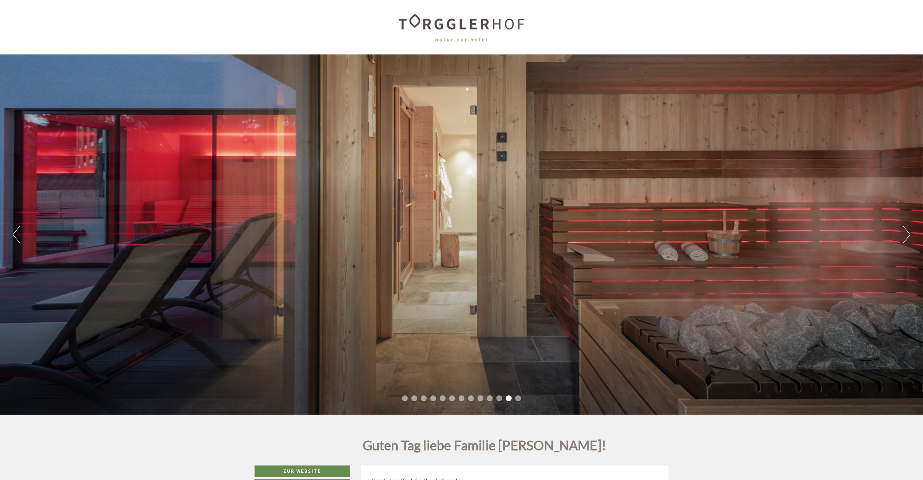
click at [909, 239] on button "Next" at bounding box center [907, 235] width 8 height 18
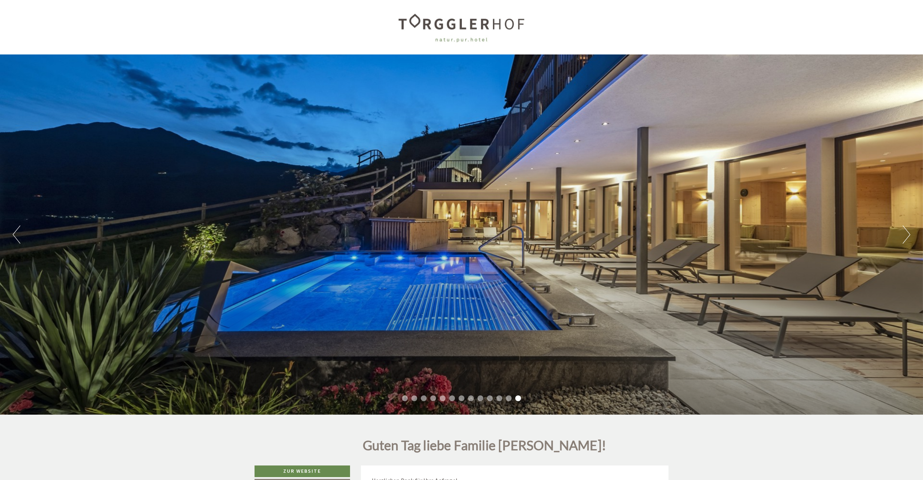
click at [909, 239] on button "Next" at bounding box center [907, 235] width 8 height 18
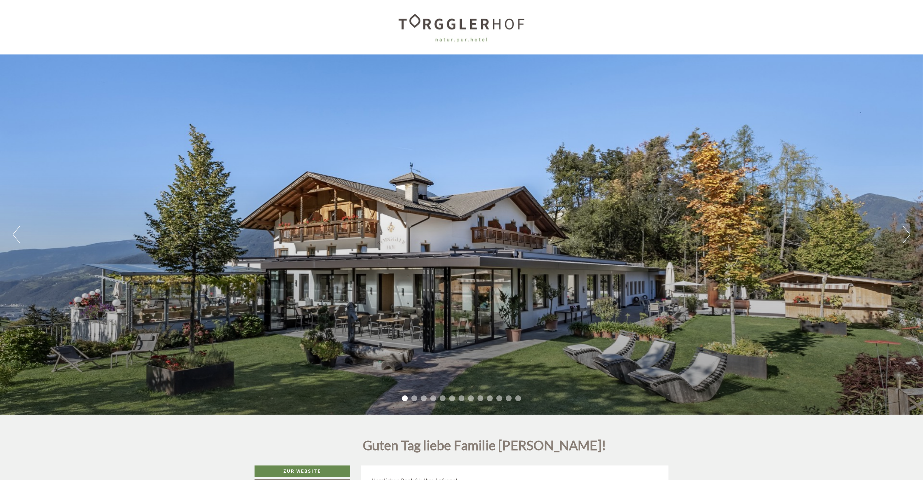
click at [909, 239] on button "Next" at bounding box center [907, 235] width 8 height 18
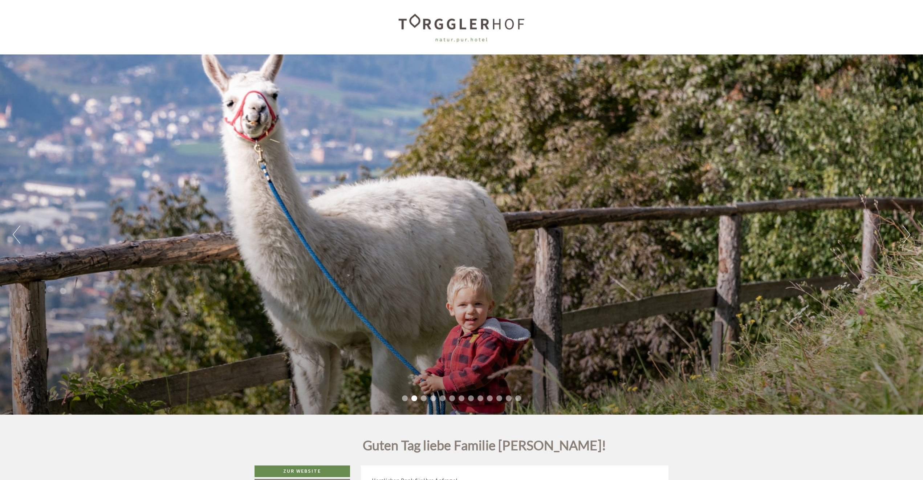
click at [909, 239] on button "Next" at bounding box center [907, 235] width 8 height 18
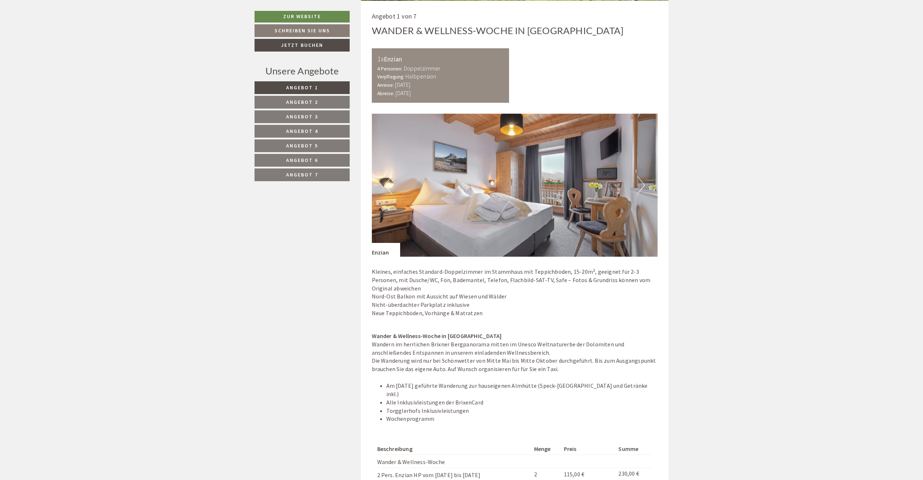
scroll to position [654, 0]
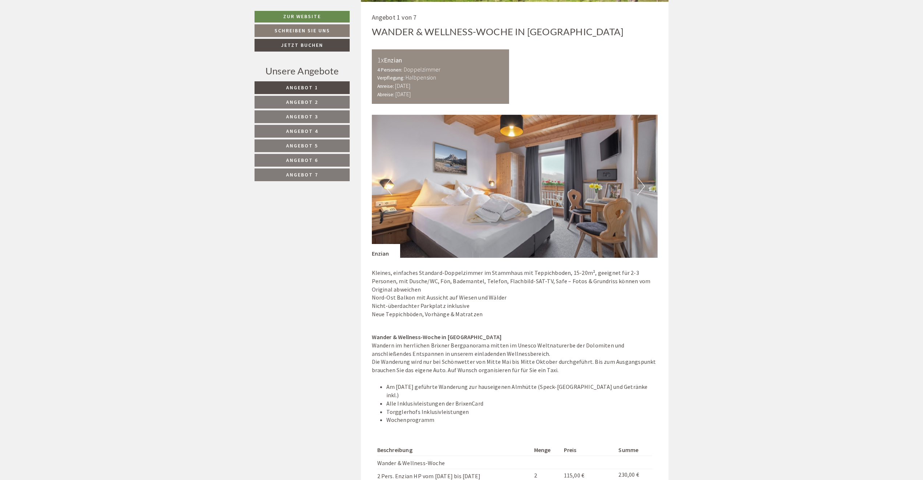
click at [639, 189] on button "Next" at bounding box center [642, 186] width 8 height 18
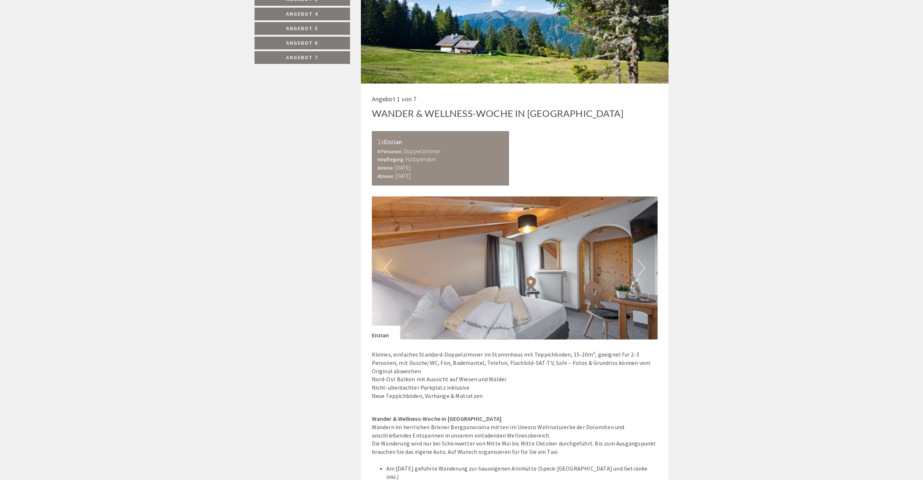
scroll to position [400, 0]
